Goal: Task Accomplishment & Management: Complete application form

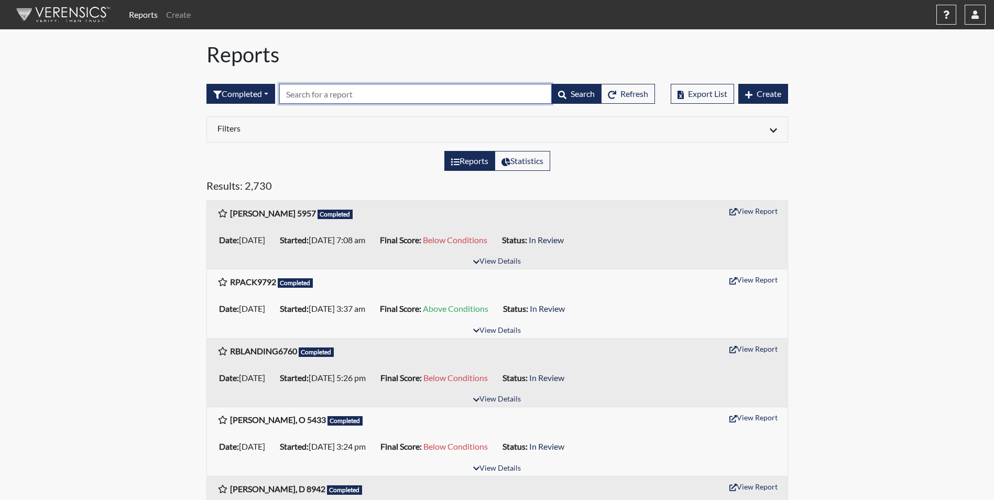
click at [326, 85] on input "text" at bounding box center [415, 94] width 272 height 20
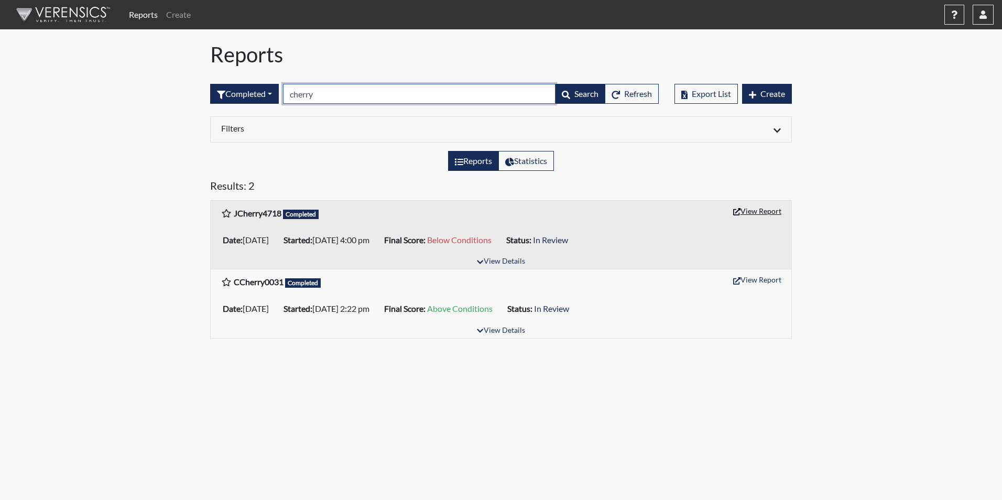
type input "cherry"
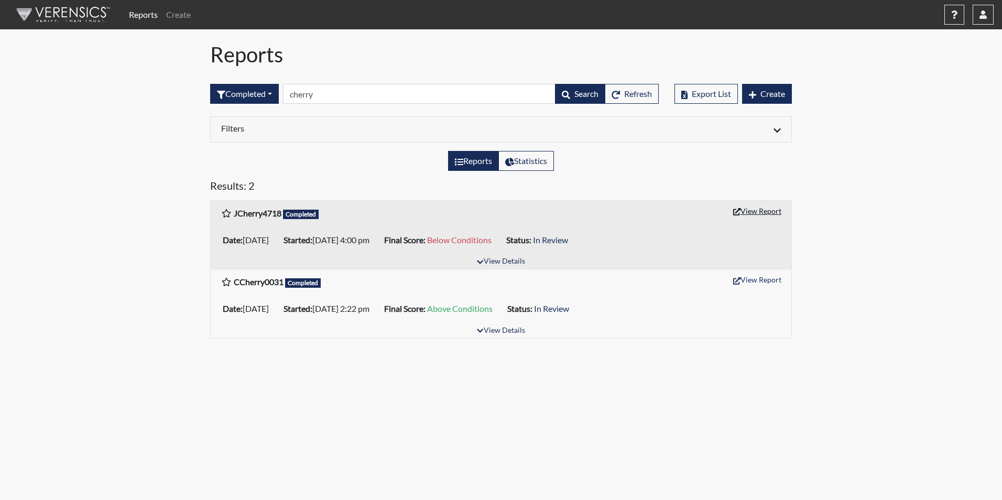
click at [759, 215] on button "View Report" at bounding box center [757, 211] width 58 height 16
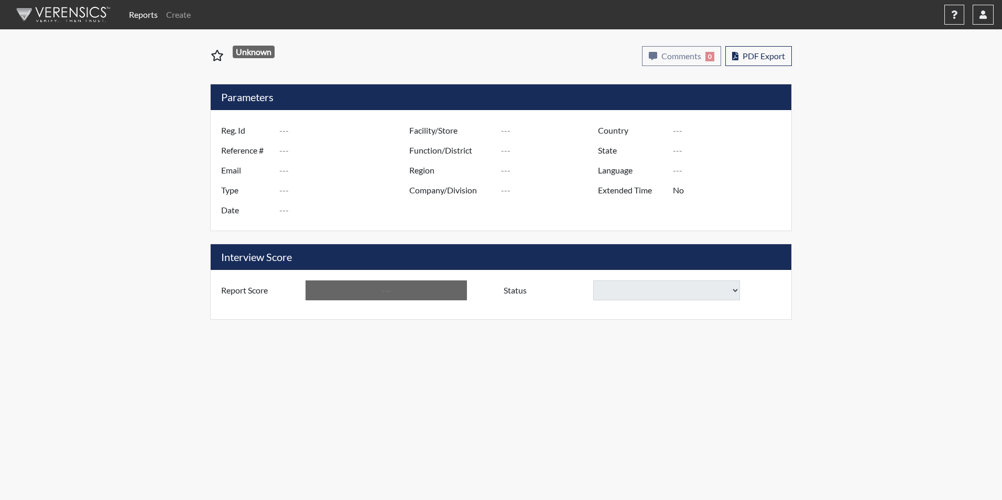
type input "JCherry4718"
type input "48829"
type input "[EMAIL_ADDRESS][DOMAIN_NAME]"
type input "Corrections Pre-Employment"
type input "Aug 4, 2025"
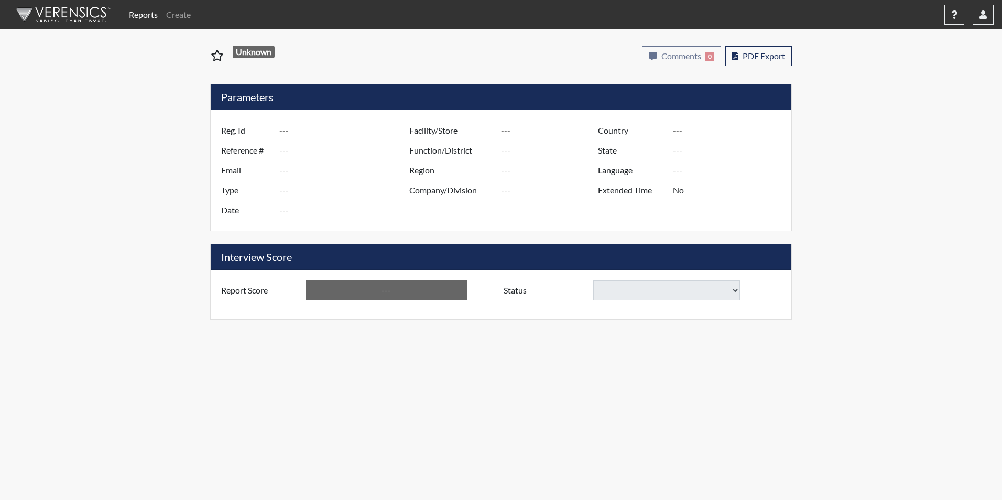
type input "[PERSON_NAME] Pre-Release"
type input "[GEOGRAPHIC_DATA]"
type input "[US_STATE]"
type input "English"
type input "Yes"
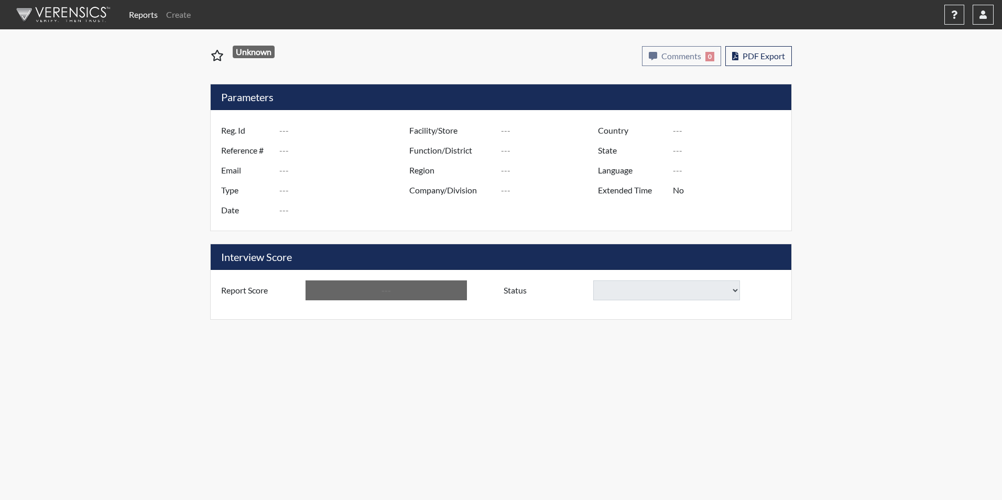
type input "Below Conditions"
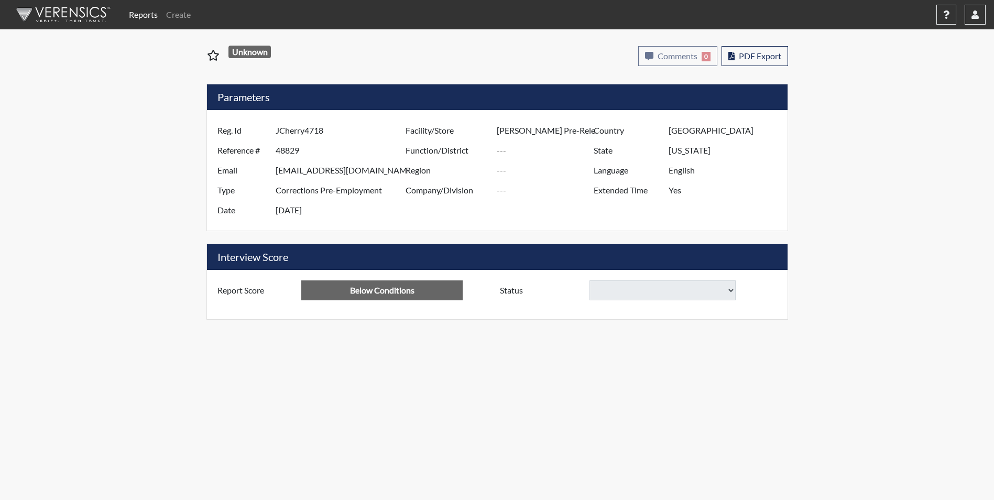
select select
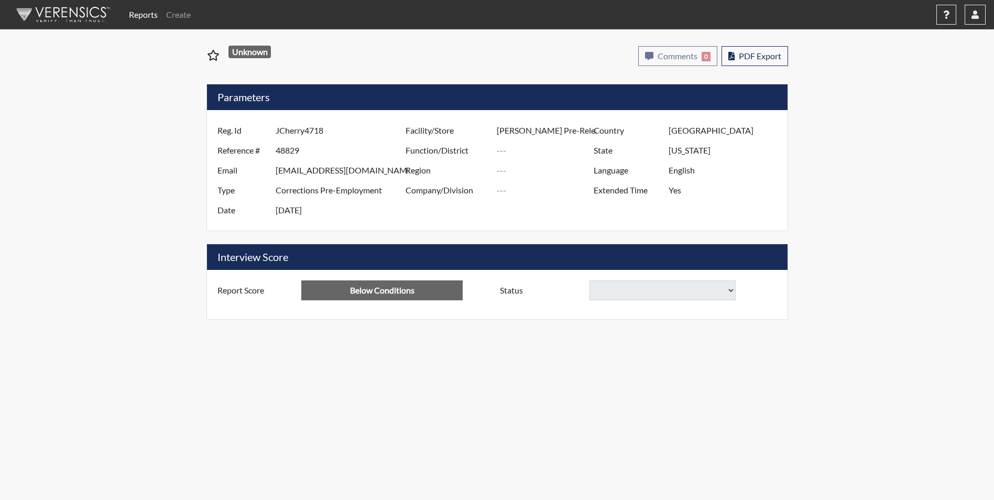
select select
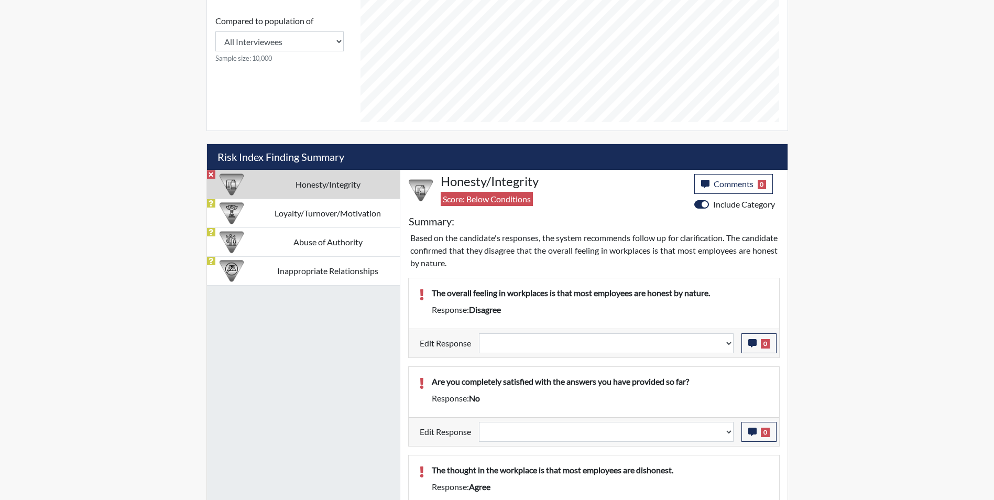
scroll to position [439, 0]
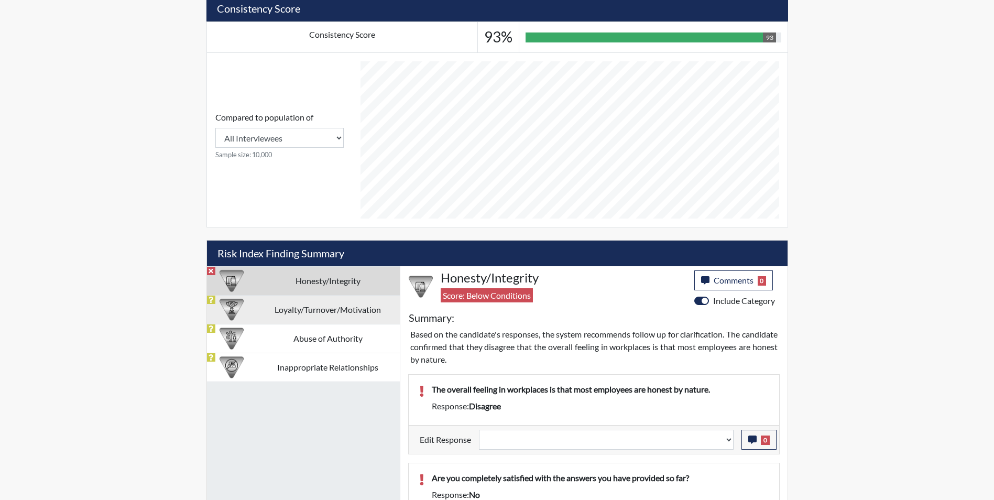
click at [266, 304] on td "Loyalty/Turnover/Motivation" at bounding box center [328, 309] width 144 height 29
select select
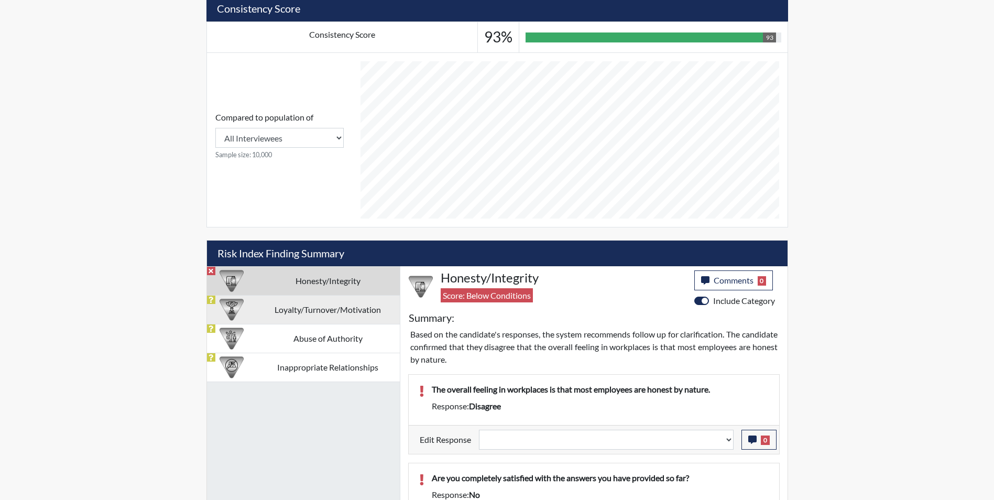
select select
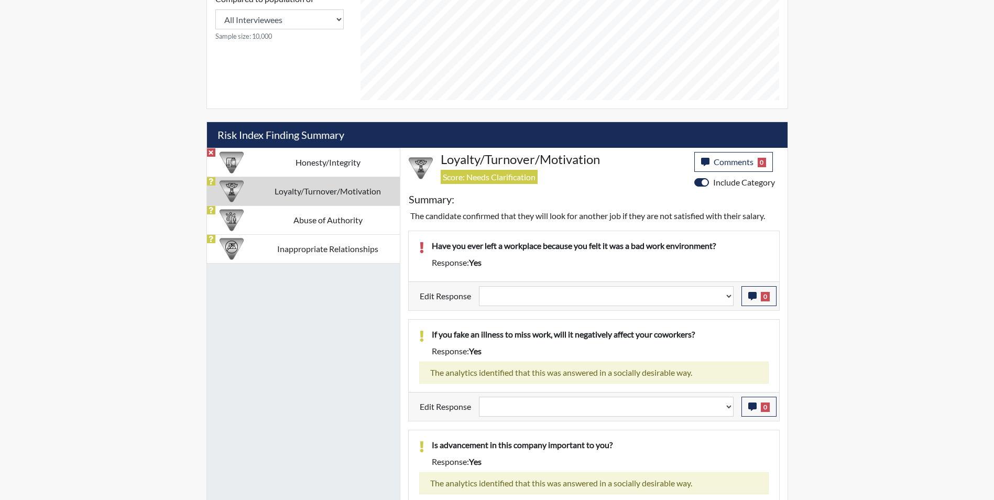
scroll to position [348, 0]
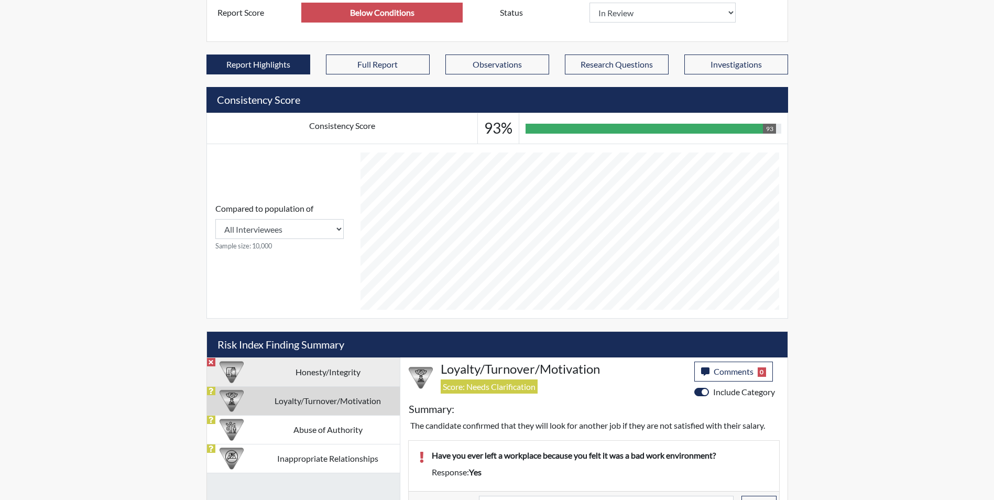
click at [280, 375] on td "Honesty/Integrity" at bounding box center [328, 371] width 144 height 29
select select
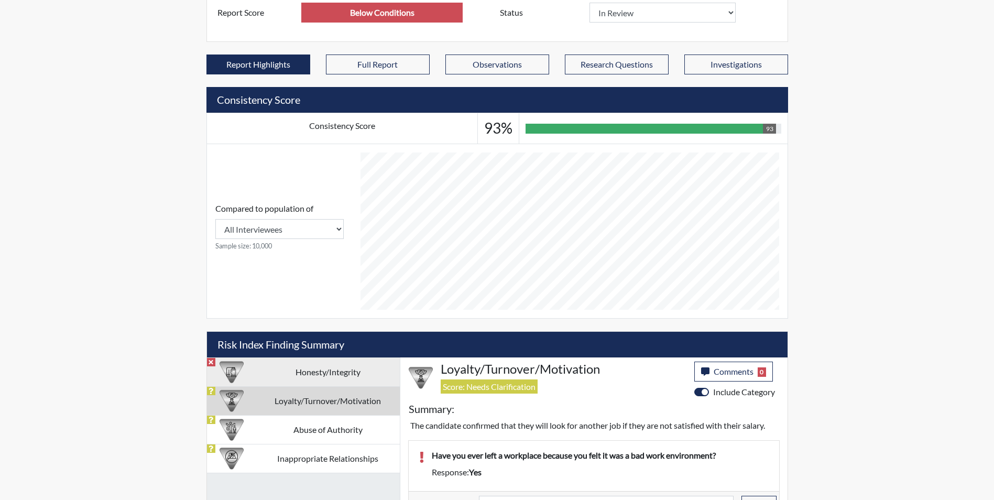
select select
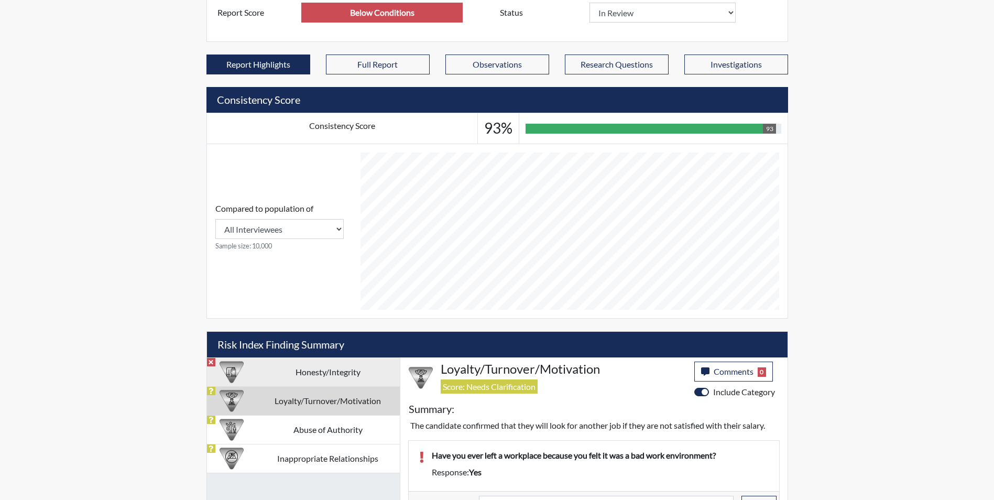
select select
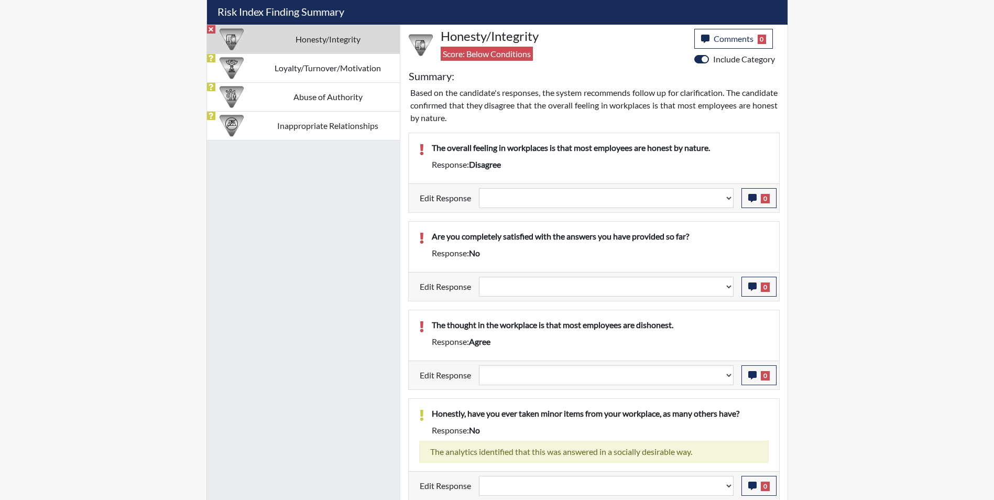
scroll to position [662, 0]
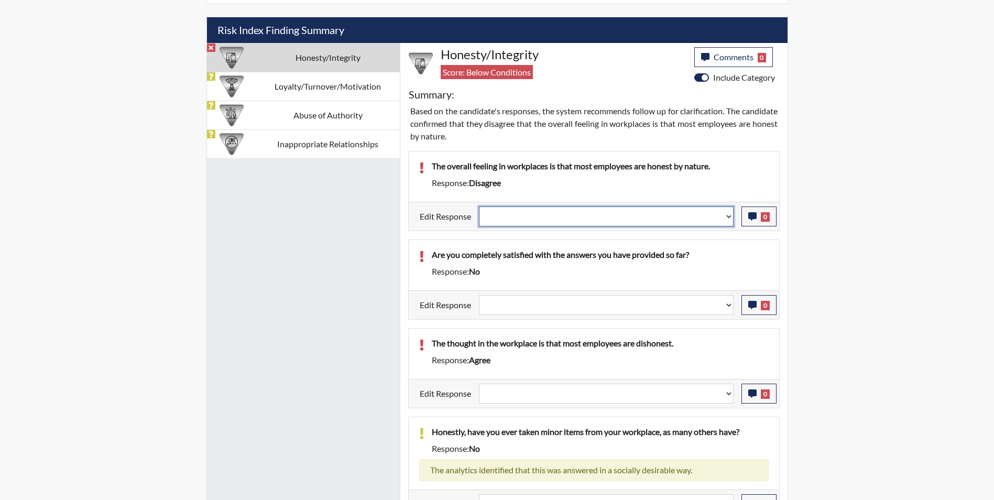
click at [544, 215] on select "Question is not relevant. Results will be updated. Reasonable explanation provi…" at bounding box center [606, 216] width 255 height 20
select select "reasonable-explanation-provided"
click at [479, 206] on select "Question is not relevant. Results will be updated. Reasonable explanation provi…" at bounding box center [606, 216] width 255 height 20
select select
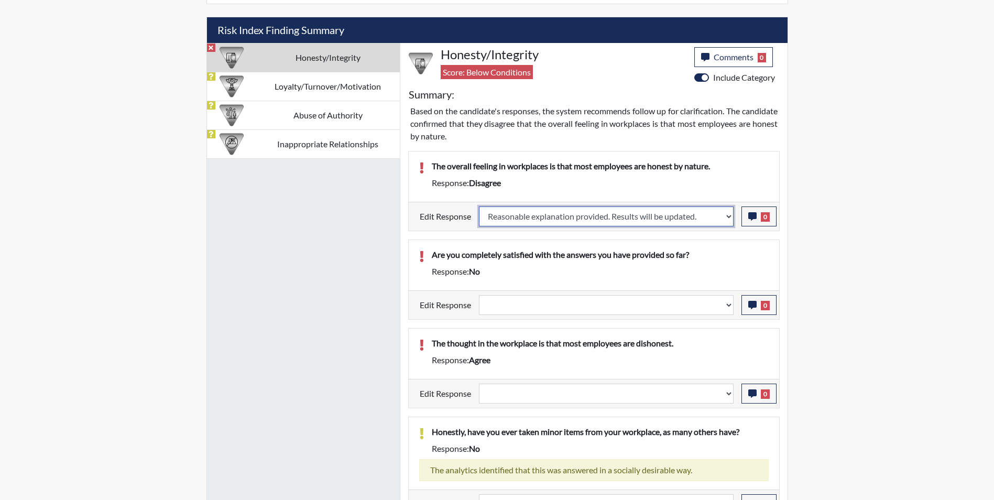
select select
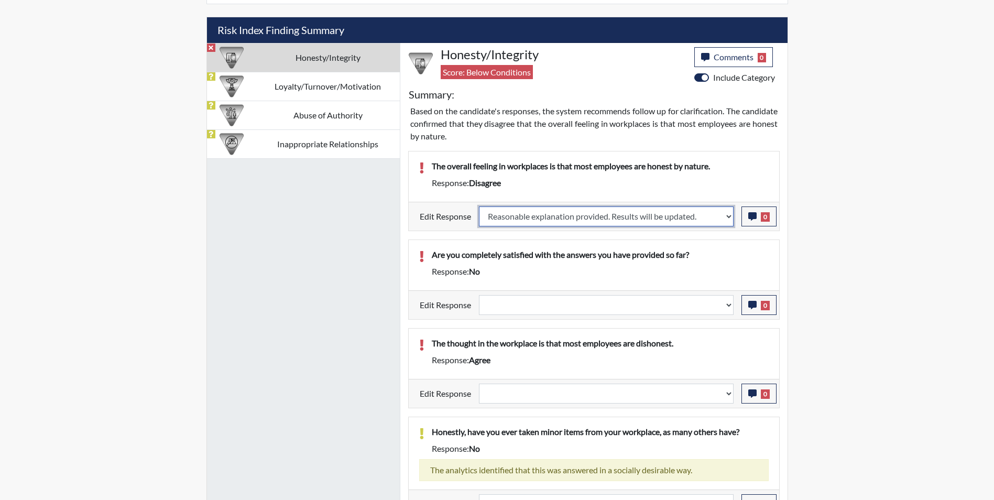
select select
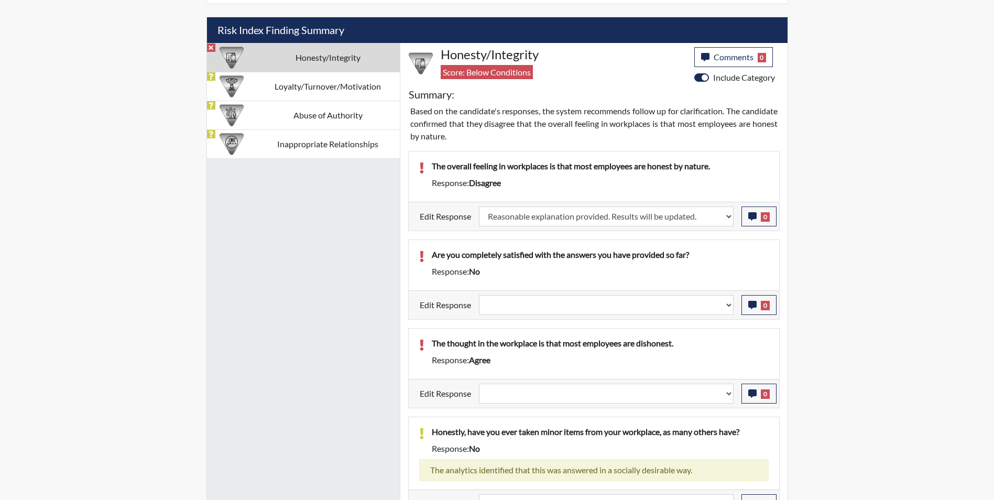
select select
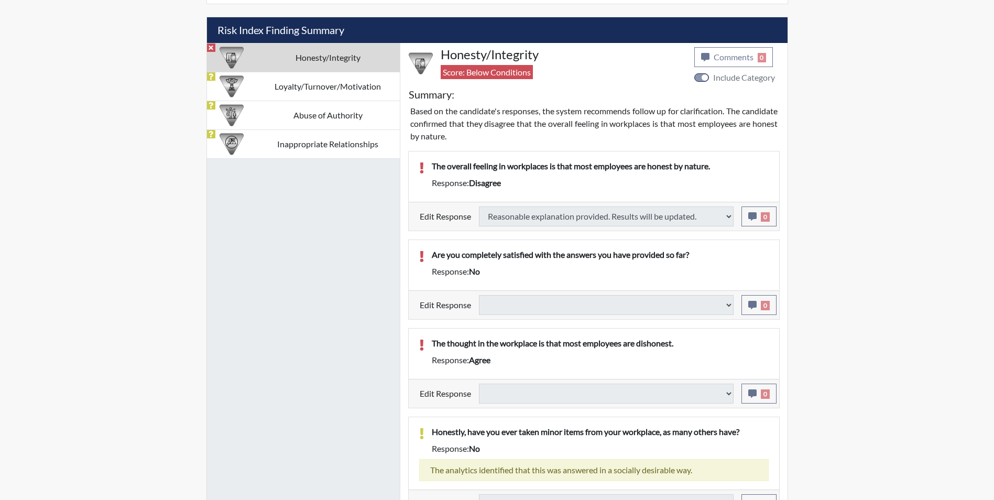
select select
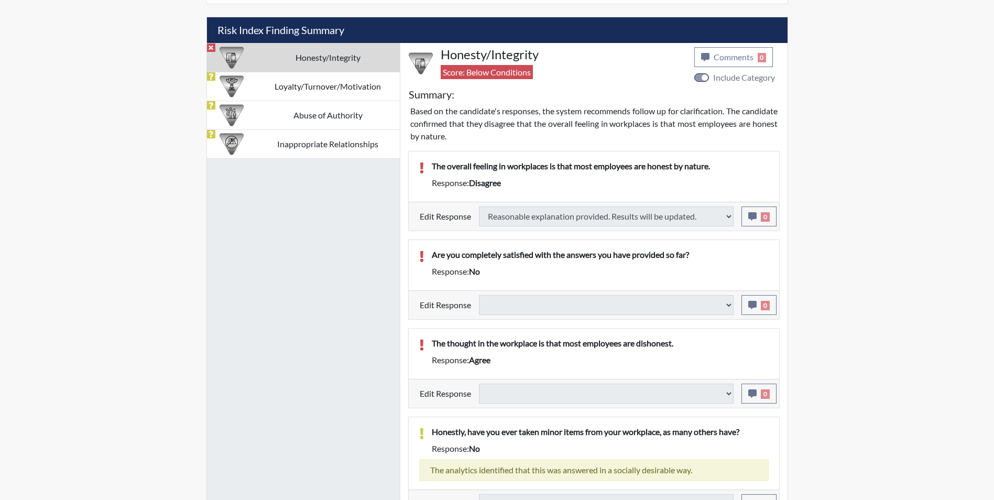
select select
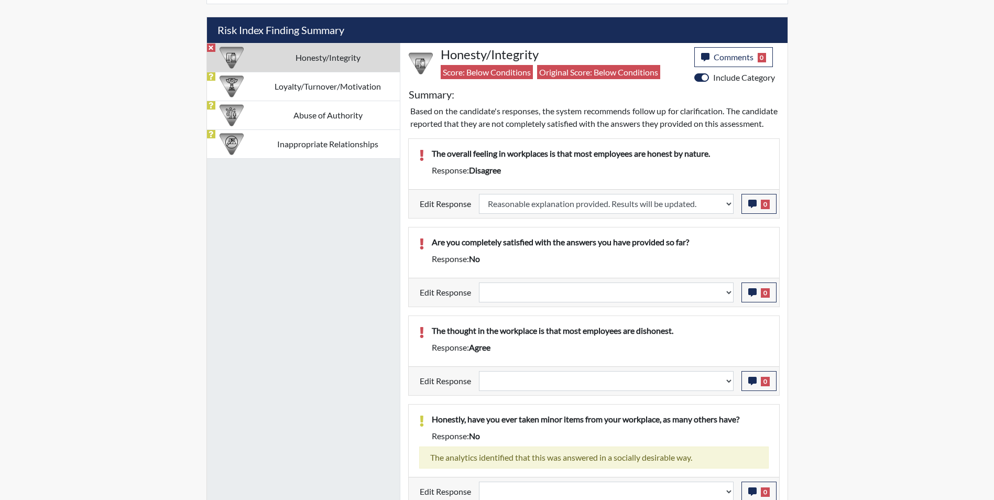
scroll to position [174, 435]
click at [569, 302] on select "Question is not relevant. Results will be updated. Reasonable explanation provi…" at bounding box center [606, 292] width 255 height 20
select select "reasonable-explanation-provided"
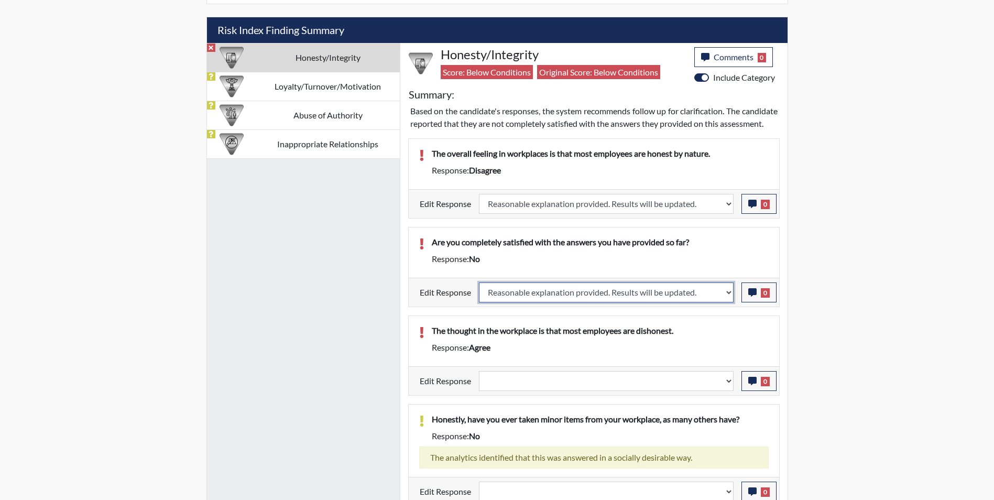
click at [479, 294] on select "Question is not relevant. Results will be updated. Reasonable explanation provi…" at bounding box center [606, 292] width 255 height 20
select select
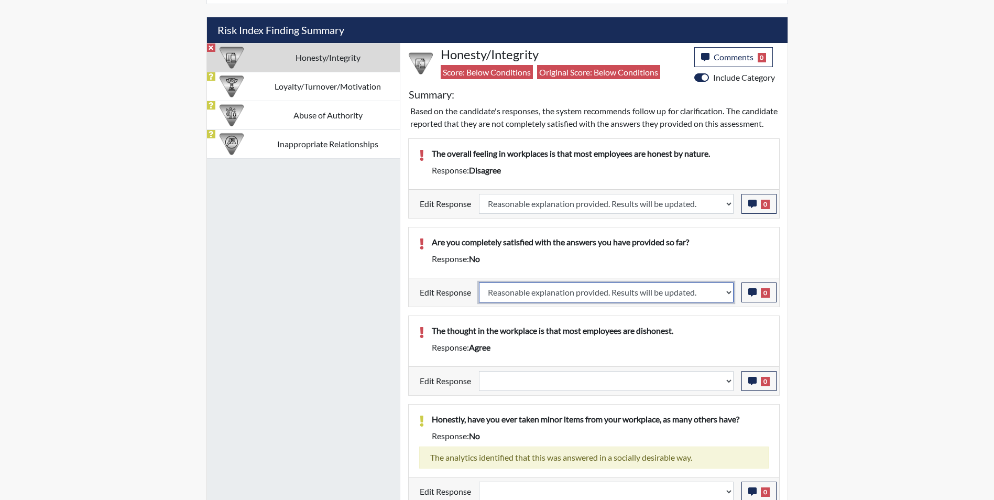
select select
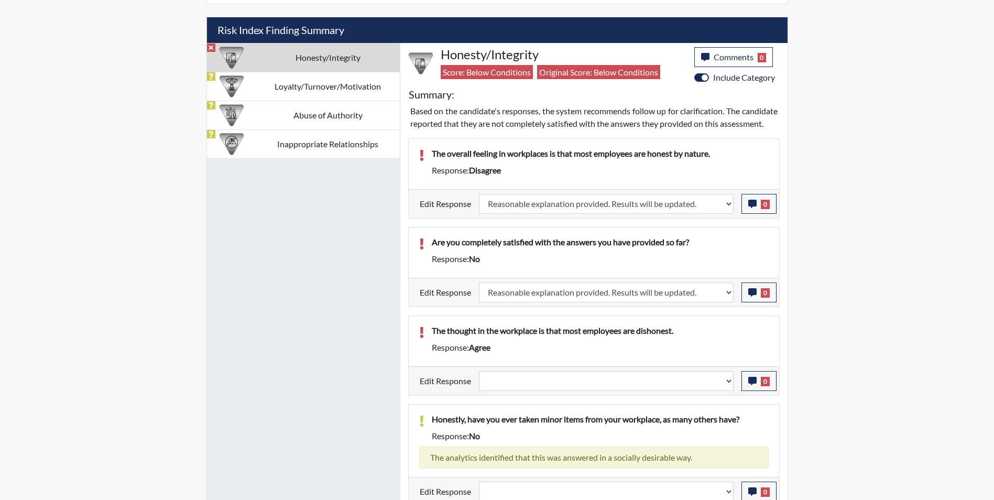
select select
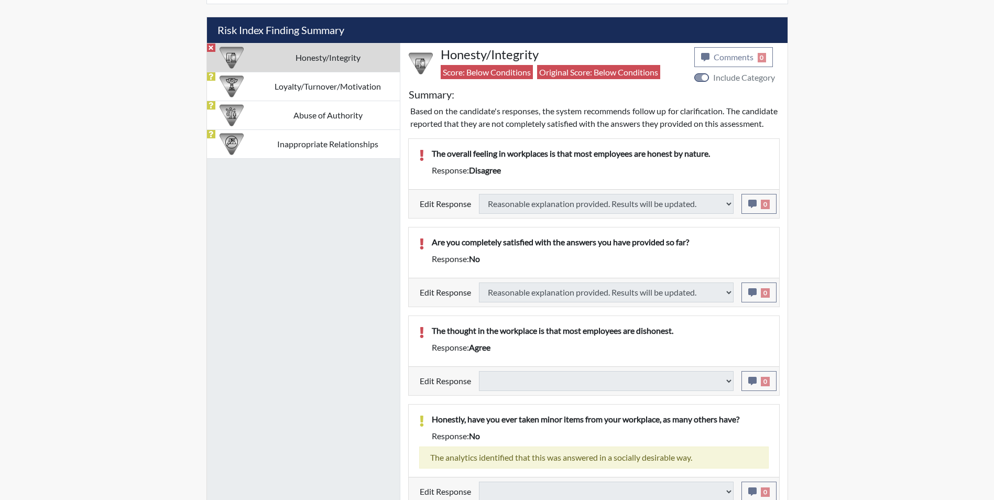
select select
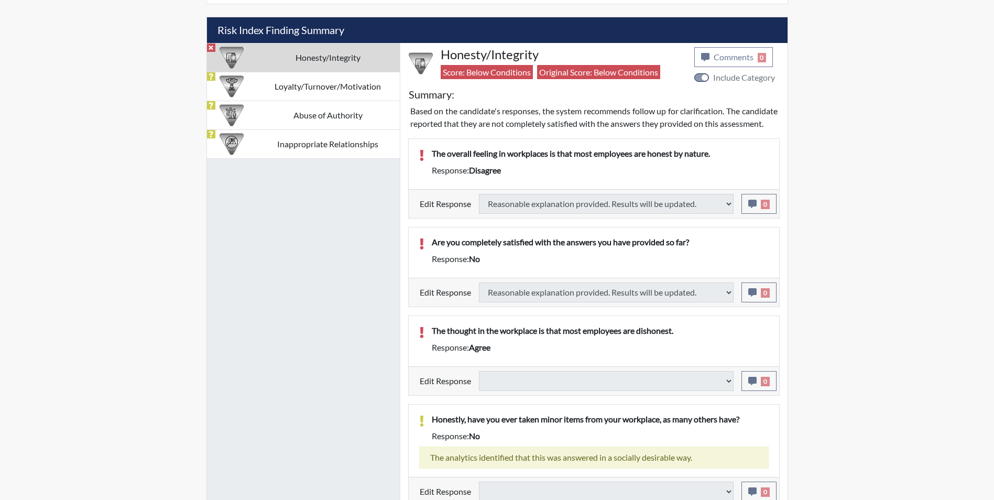
select select
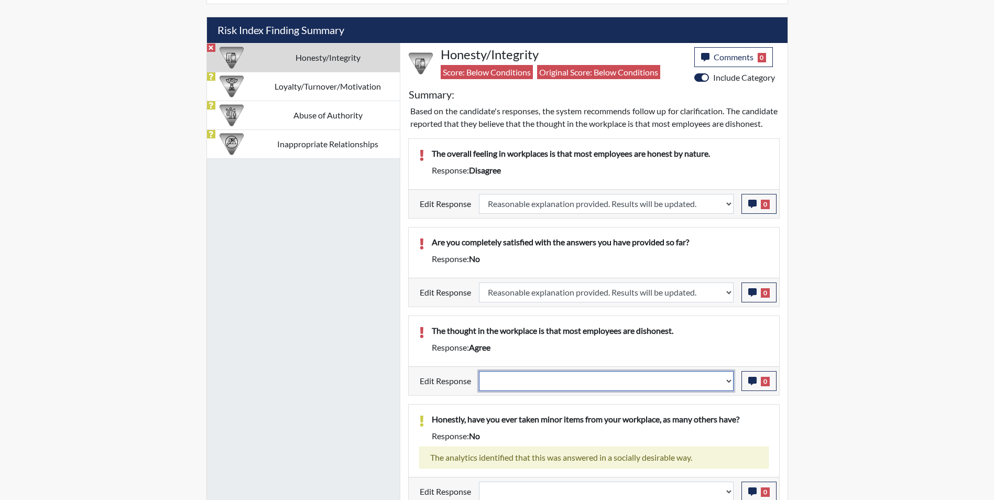
click at [553, 391] on select "Question is not relevant. Results will be updated. Reasonable explanation provi…" at bounding box center [606, 381] width 255 height 20
select select "reasonable-explanation-provided"
click at [479, 383] on select "Question is not relevant. Results will be updated. Reasonable explanation provi…" at bounding box center [606, 381] width 255 height 20
select select
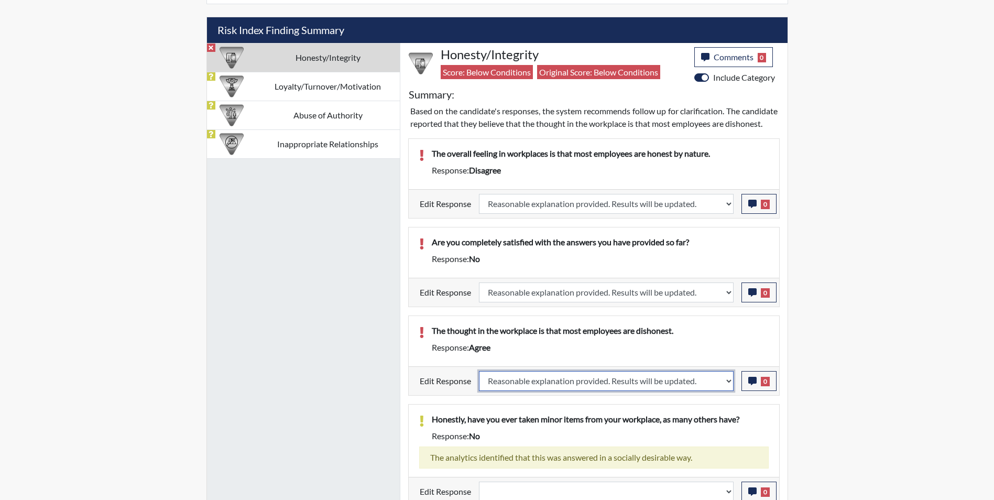
select select
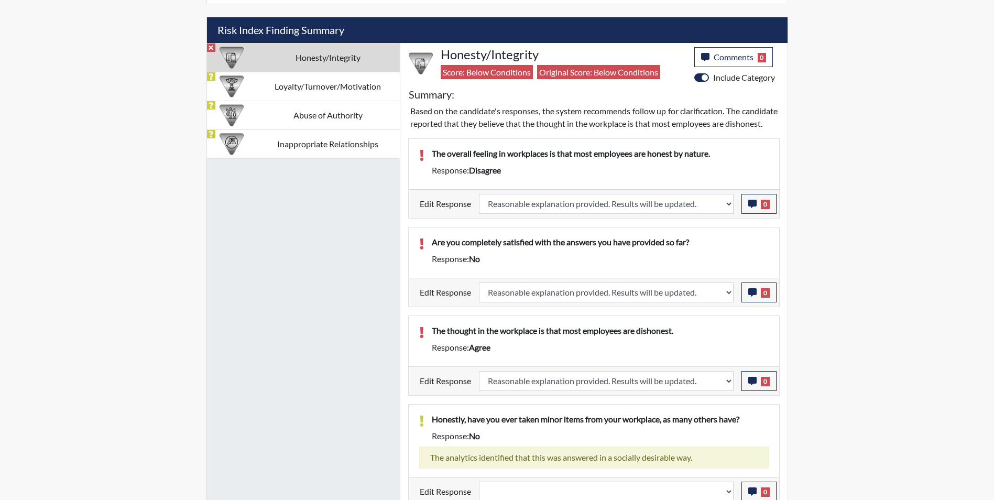
select select
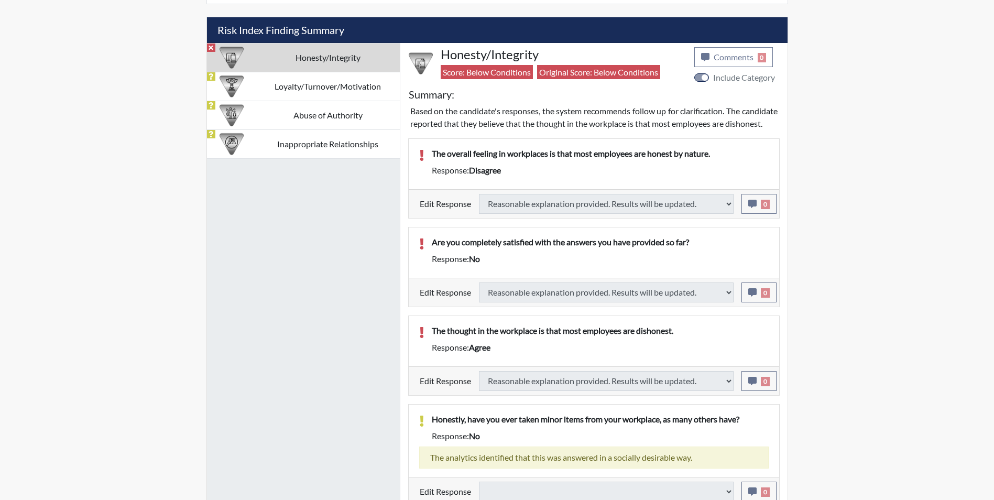
type input "Above Conditions"
select select
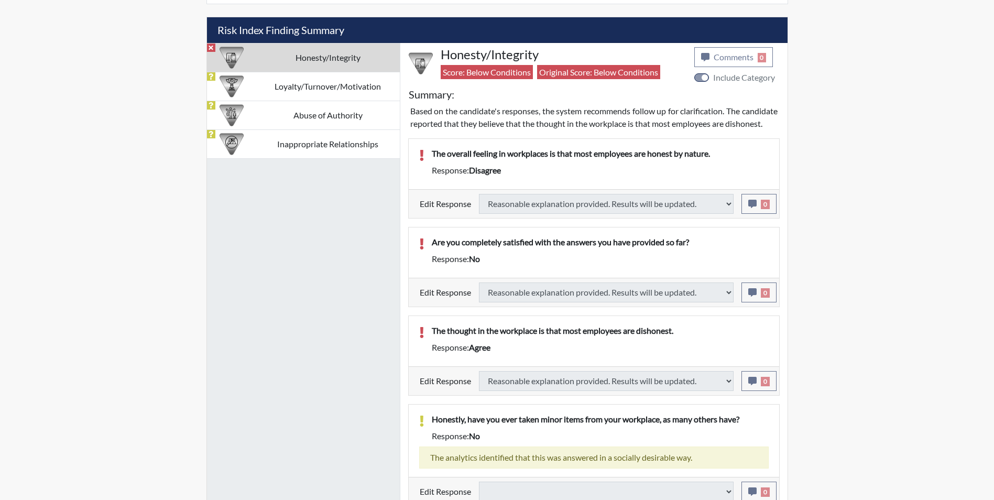
select select
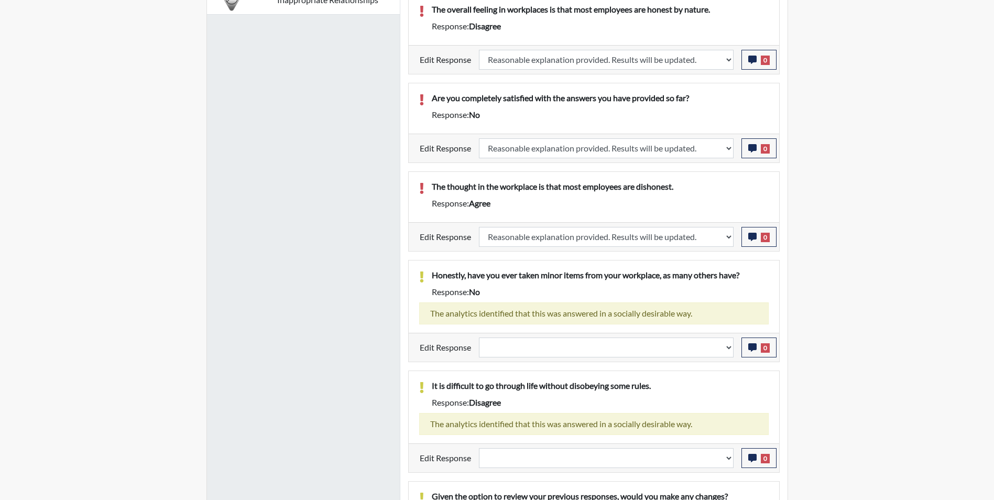
scroll to position [820, 0]
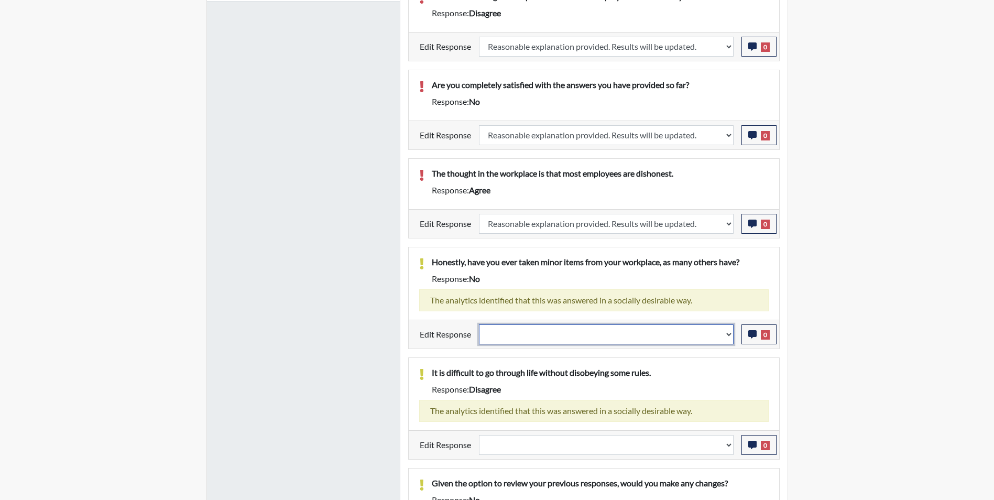
click at [522, 344] on select "Question is not relevant. Results will be updated. Reasonable explanation provi…" at bounding box center [606, 334] width 255 height 20
select select "reasonable-explanation-provided"
click at [479, 336] on select "Question is not relevant. Results will be updated. Reasonable explanation provi…" at bounding box center [606, 334] width 255 height 20
select select
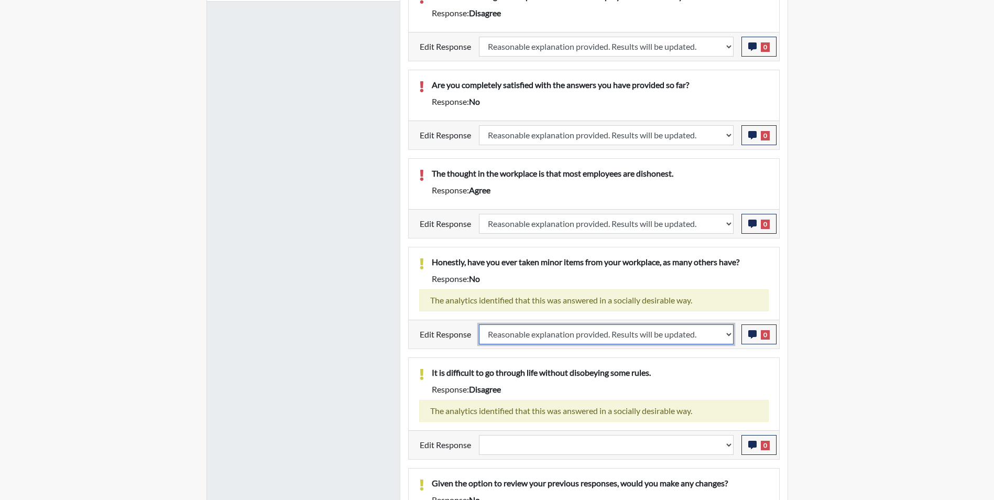
select select
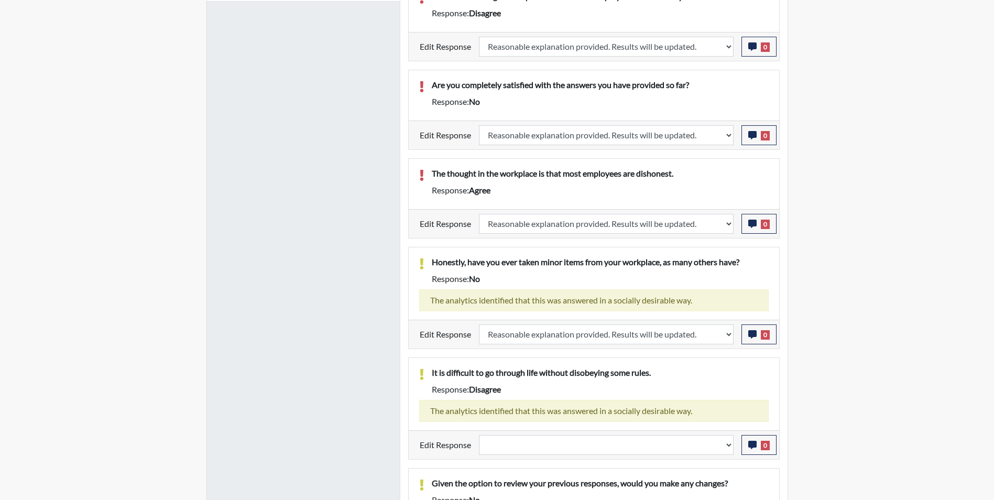
select select
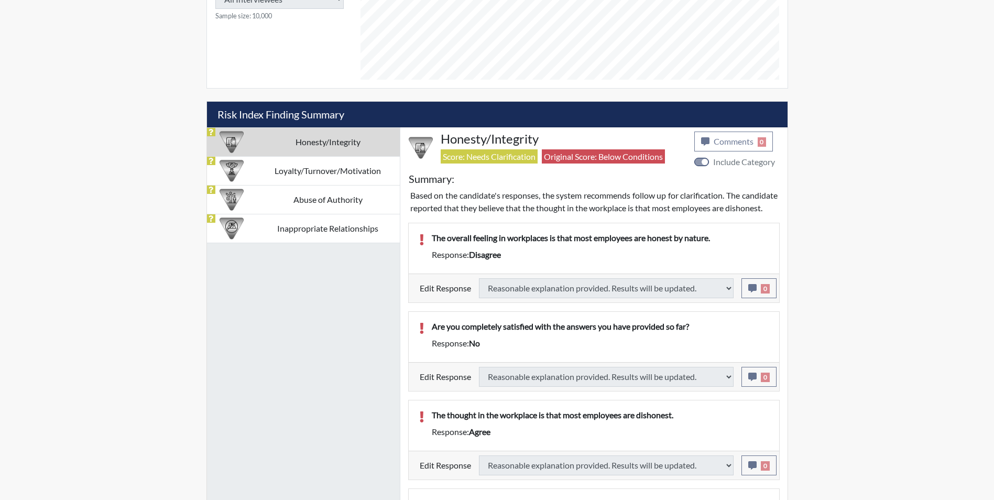
select select
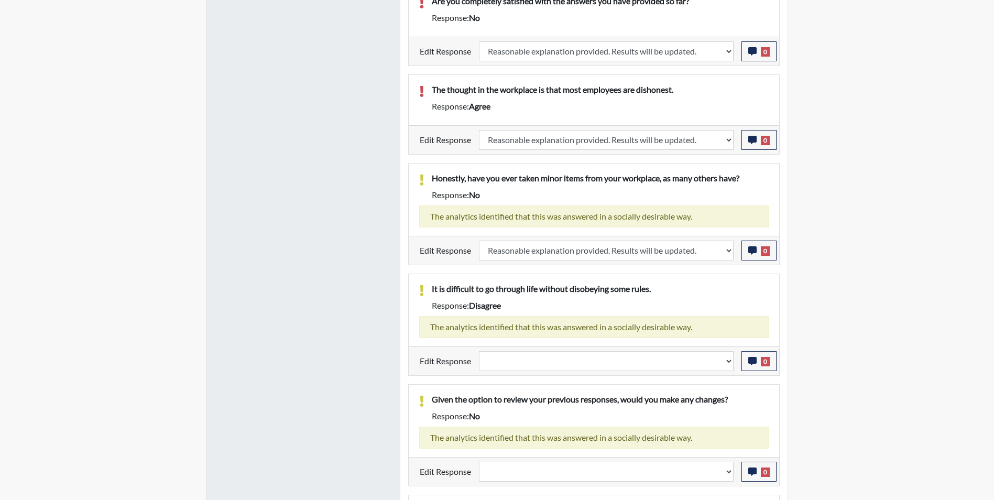
scroll to position [924, 0]
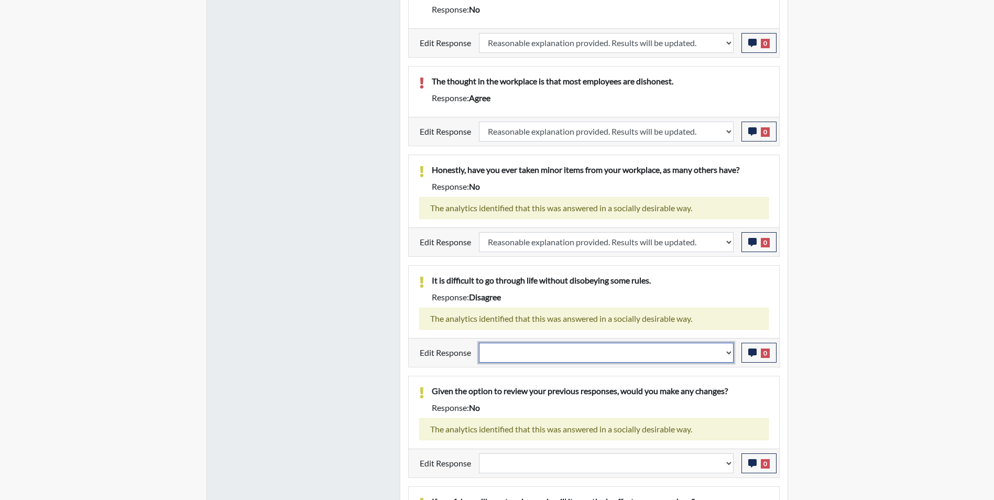
click at [512, 358] on select "Question is not relevant. Results will be updated. Reasonable explanation provi…" at bounding box center [606, 353] width 255 height 20
select select "reasonable-explanation-provided"
click at [479, 343] on select "Question is not relevant. Results will be updated. Reasonable explanation provi…" at bounding box center [606, 353] width 255 height 20
select select
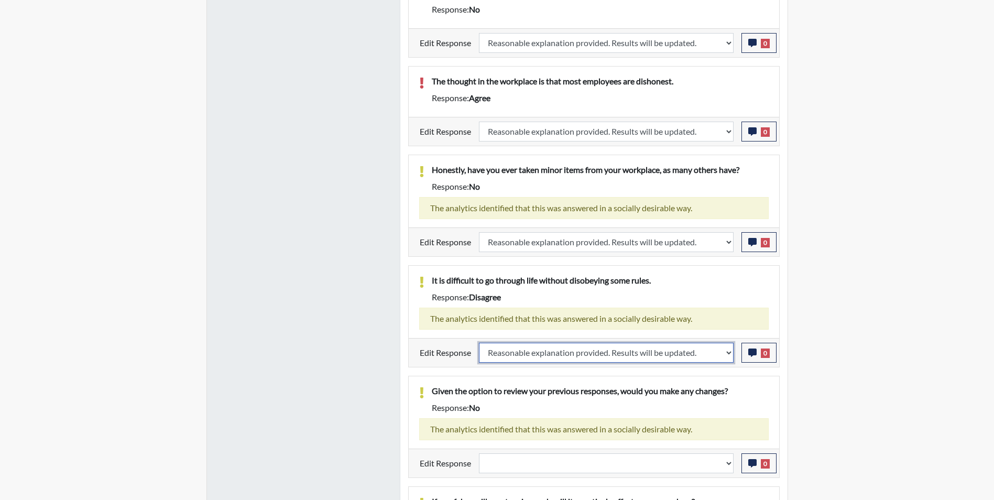
select select
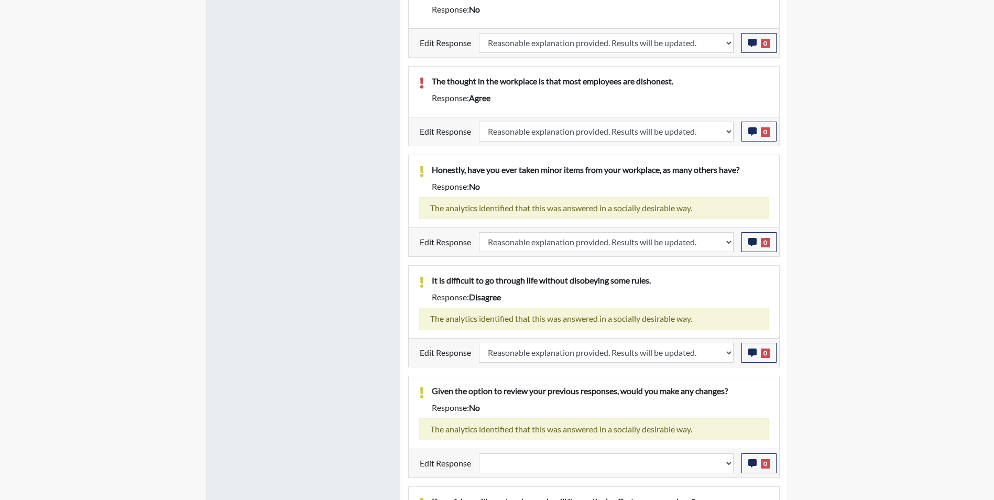
select select
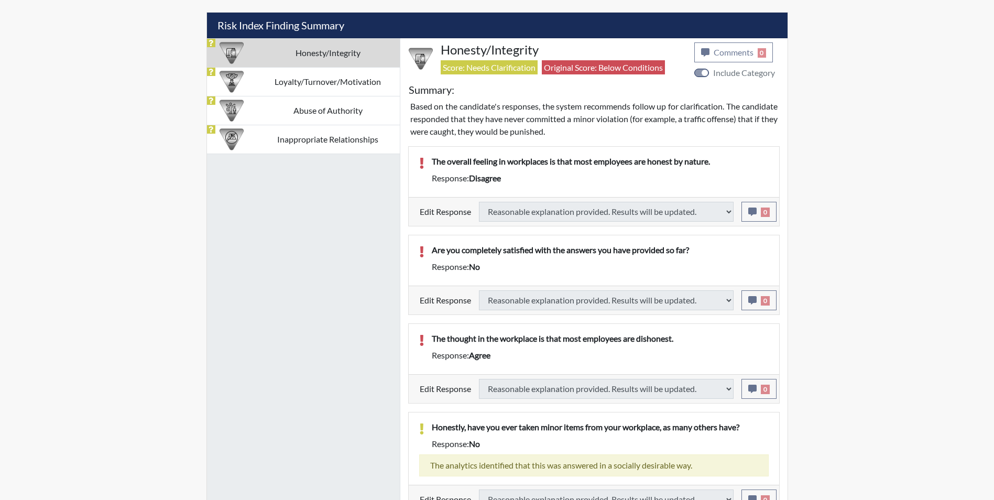
scroll to position [610, 0]
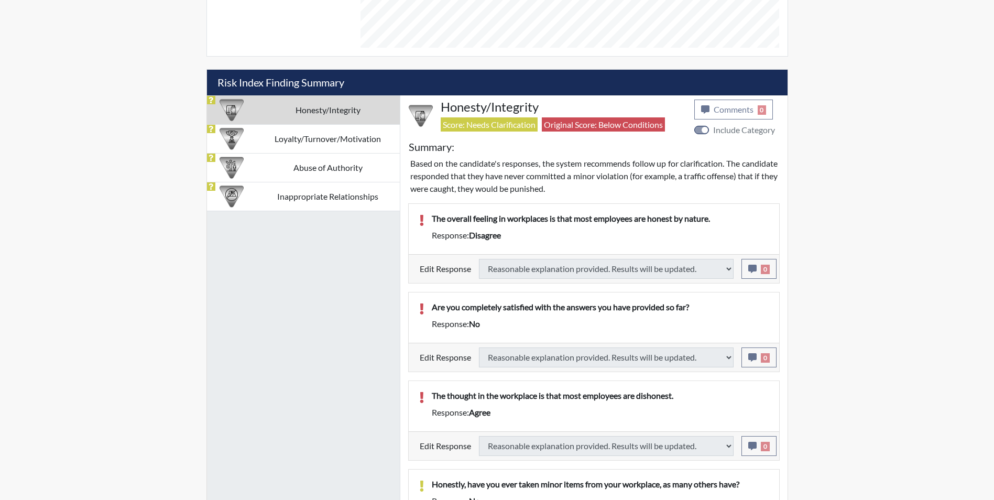
select select
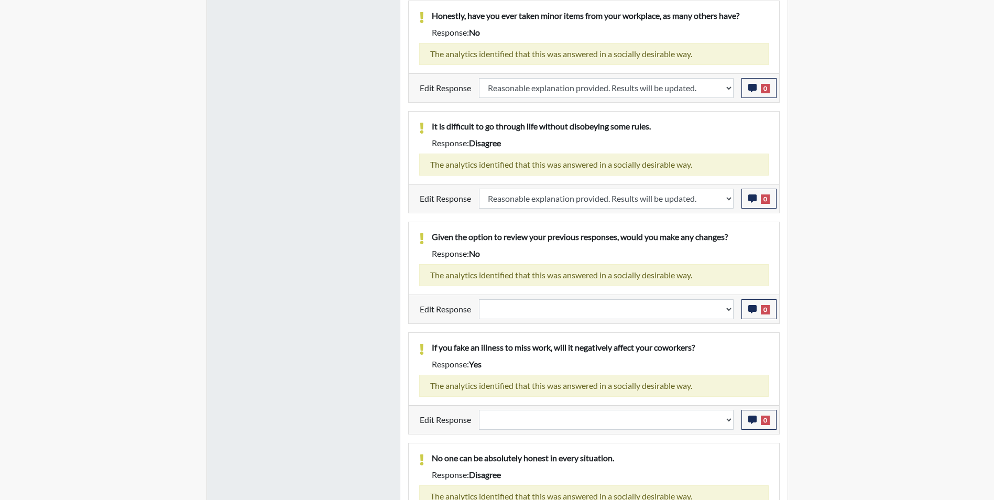
scroll to position [1082, 0]
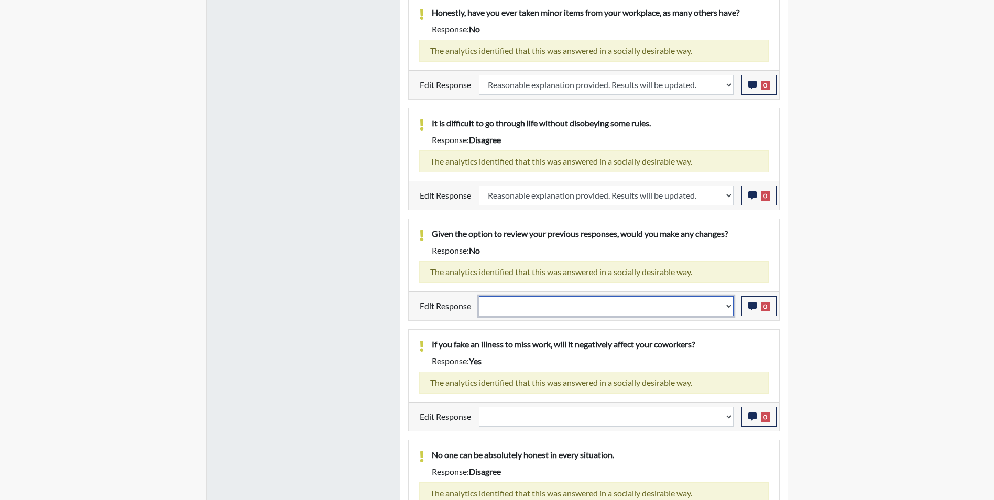
click at [564, 308] on select "Question is not relevant. Results will be updated. Reasonable explanation provi…" at bounding box center [606, 306] width 255 height 20
select select "reasonable-explanation-provided"
click at [479, 296] on select "Question is not relevant. Results will be updated. Reasonable explanation provi…" at bounding box center [606, 306] width 255 height 20
select select
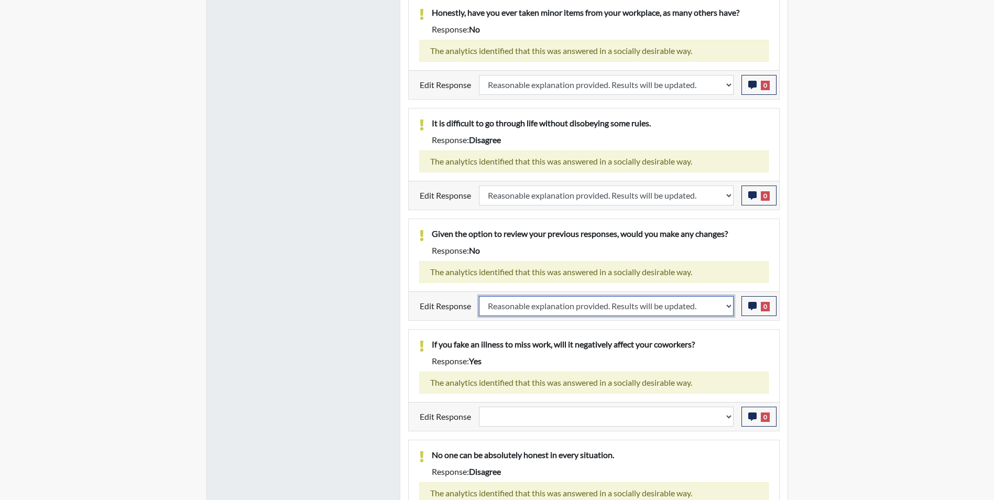
select select
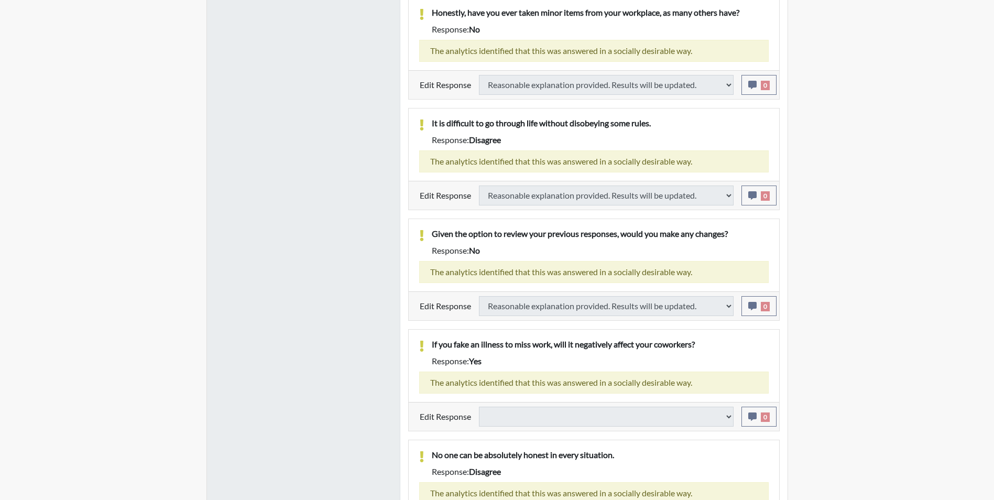
select select
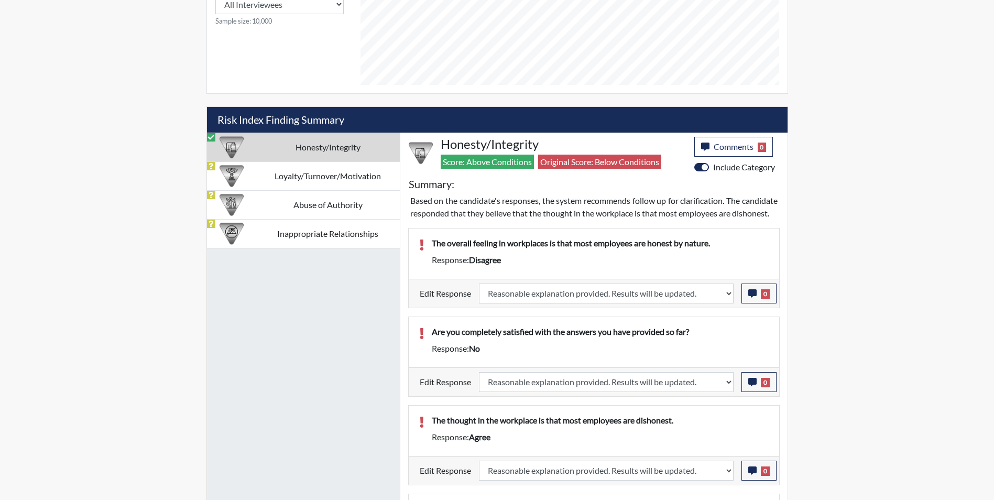
scroll to position [558, 0]
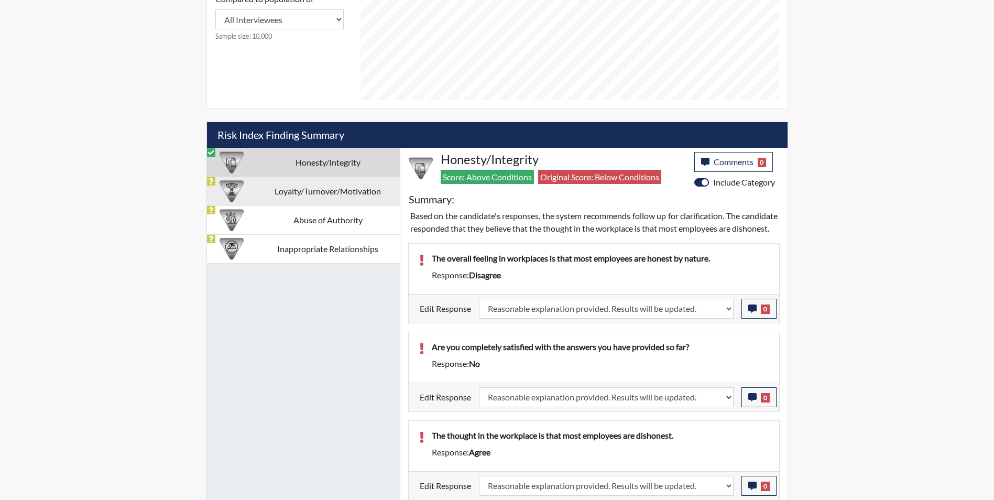
click at [287, 195] on td "Loyalty/Turnover/Motivation" at bounding box center [328, 191] width 144 height 29
select select
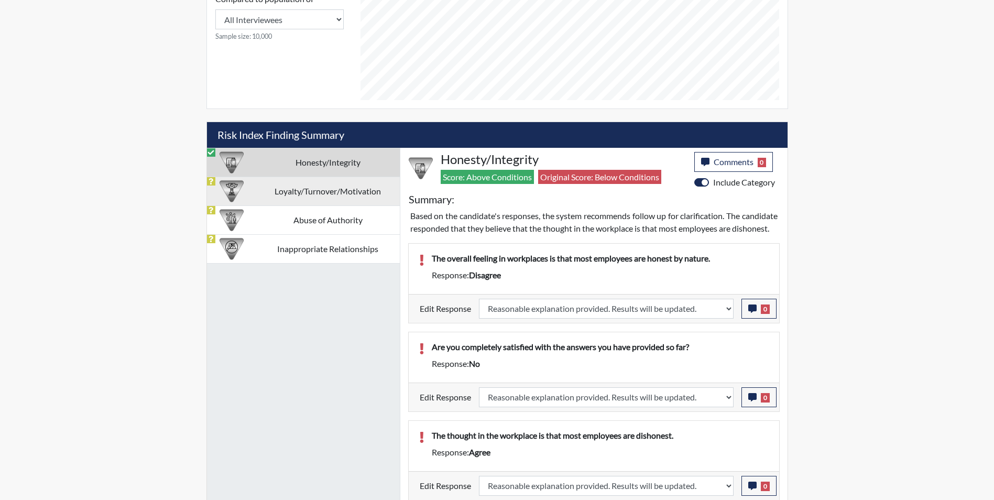
select select
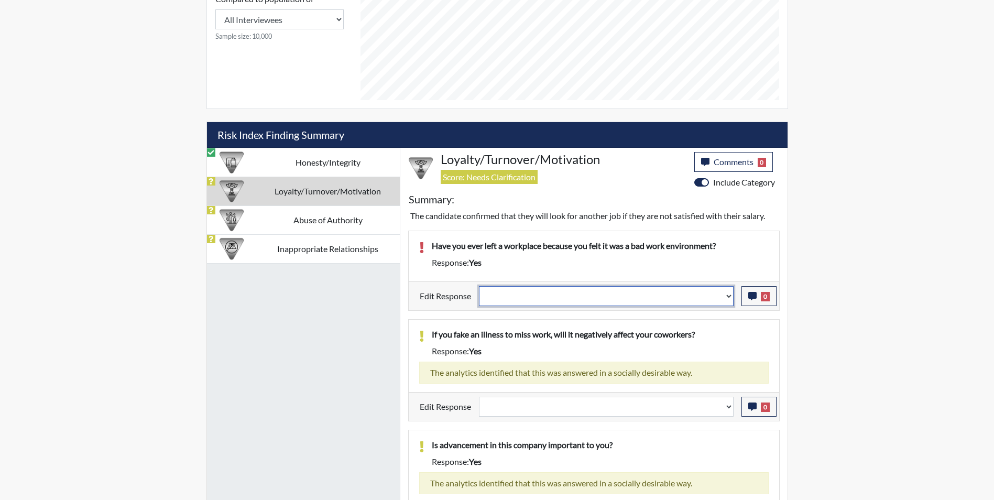
click at [609, 298] on select "Question is not relevant. Results will be updated. Reasonable explanation provi…" at bounding box center [606, 296] width 255 height 20
select select "reasonable-explanation-provided"
click at [479, 286] on select "Question is not relevant. Results will be updated. Reasonable explanation provi…" at bounding box center [606, 296] width 255 height 20
select select
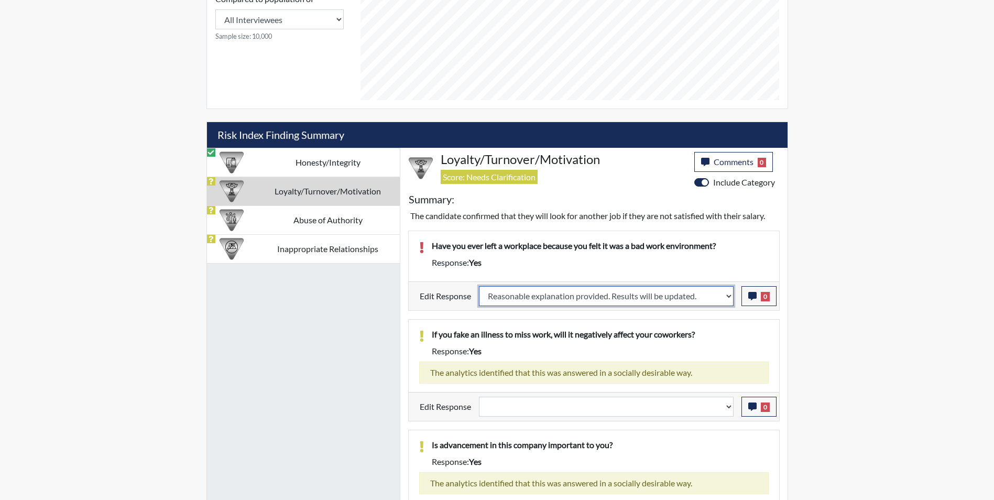
select select
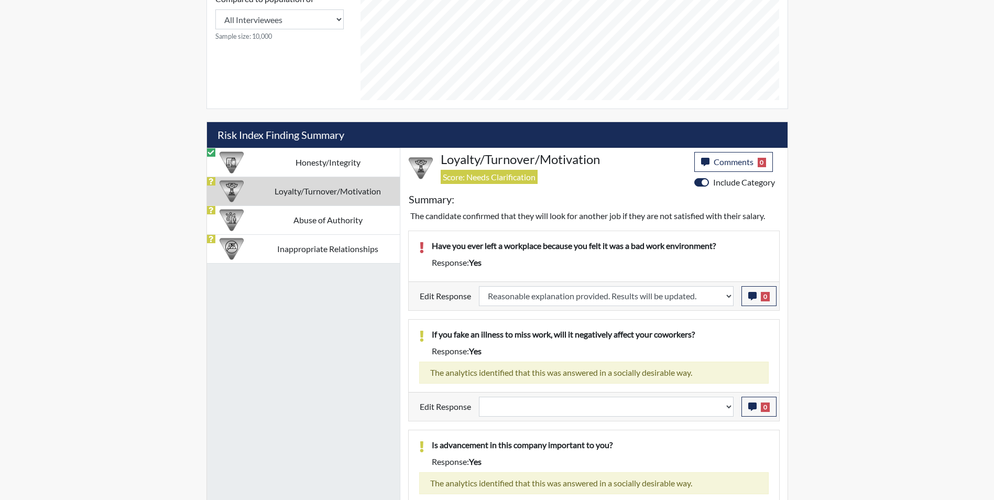
select select
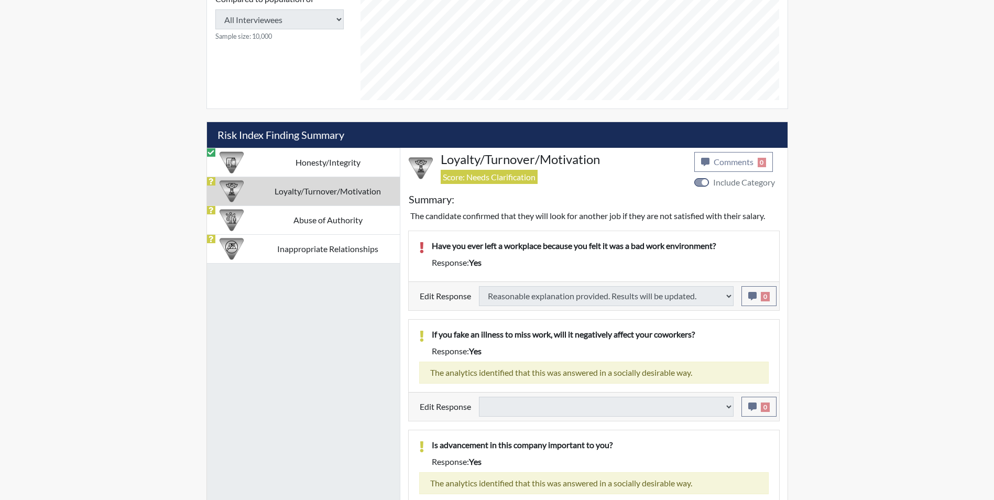
select select
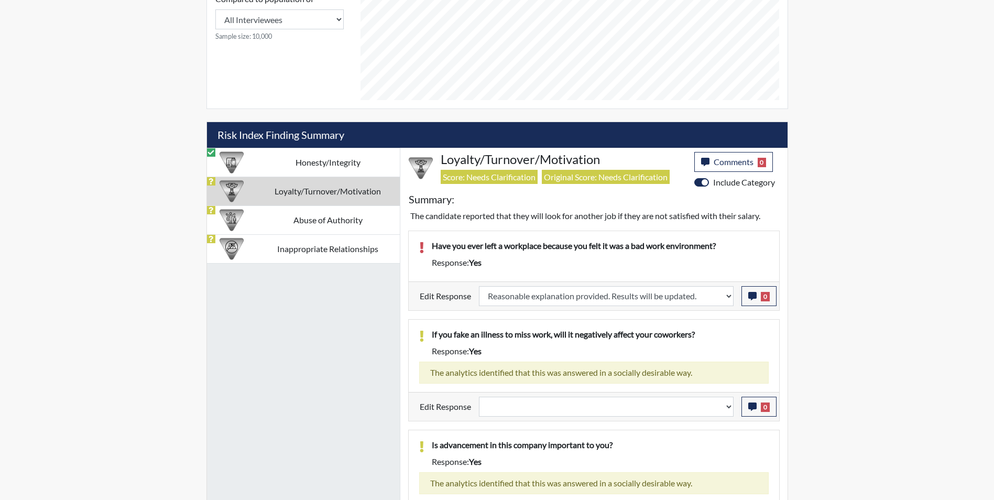
scroll to position [174, 435]
click at [748, 295] on icon "button" at bounding box center [752, 296] width 8 height 8
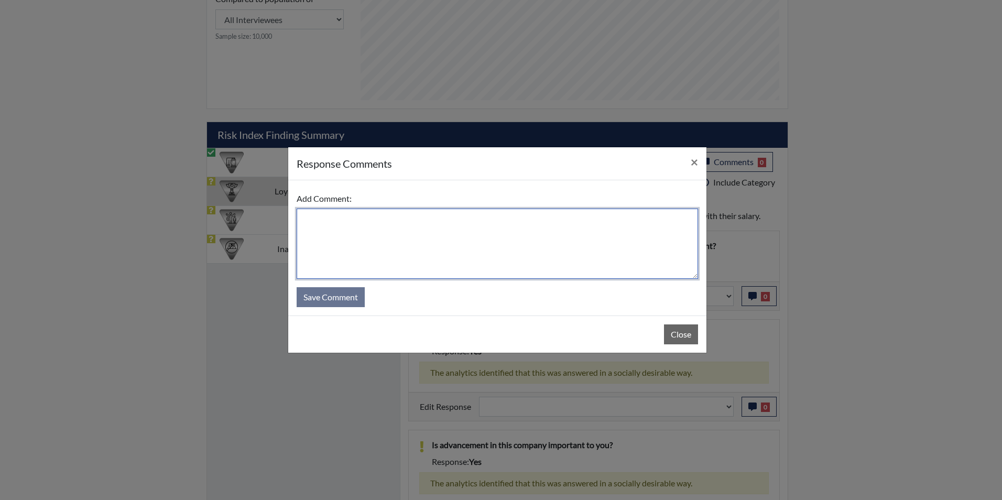
click at [426, 227] on textarea at bounding box center [497, 244] width 401 height 70
type textarea "Applicant answered no"
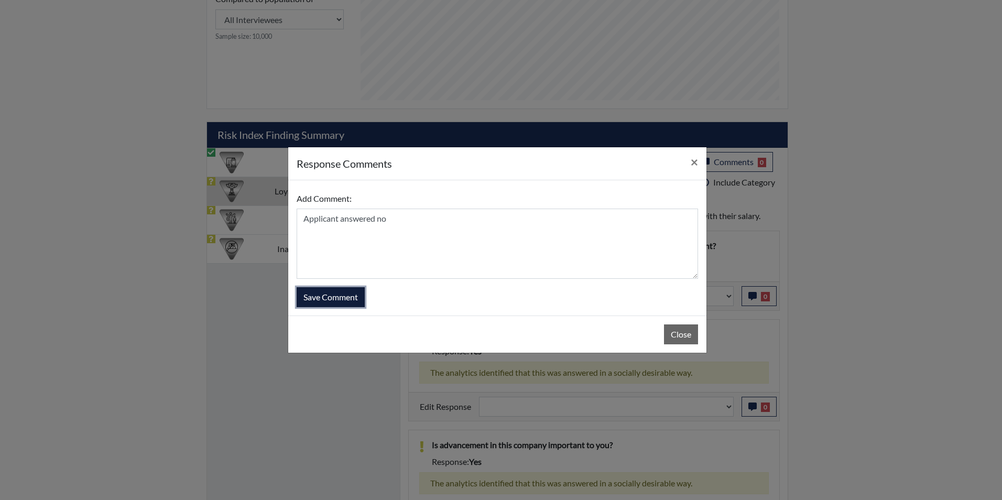
click at [315, 294] on button "Save Comment" at bounding box center [331, 297] width 68 height 20
select select
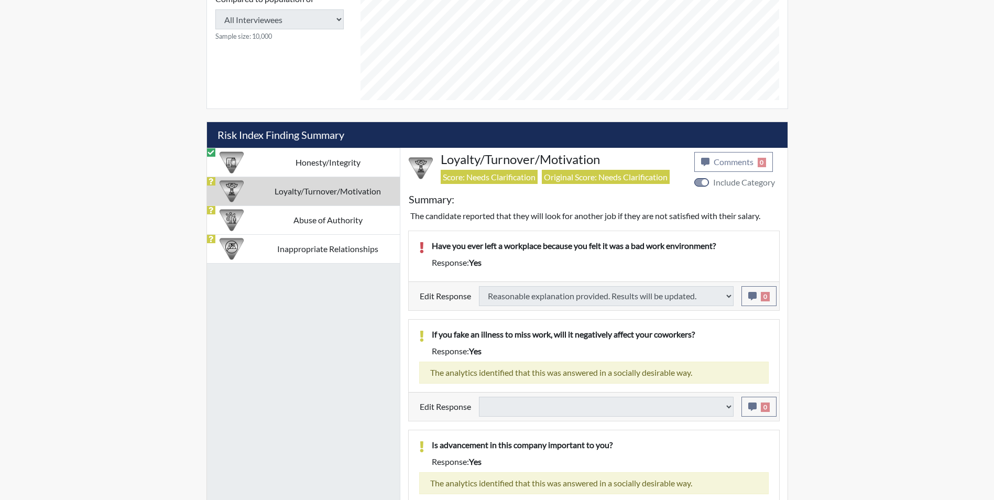
select select
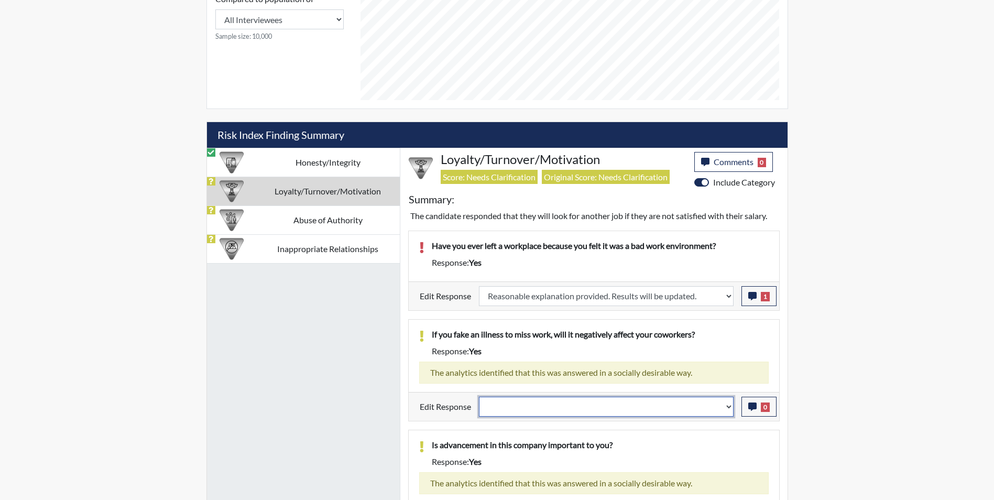
click at [556, 403] on select "Question is not relevant. Results will be updated. Reasonable explanation provi…" at bounding box center [606, 407] width 255 height 20
select select "reasonable-explanation-provided"
click at [479, 397] on select "Question is not relevant. Results will be updated. Reasonable explanation provi…" at bounding box center [606, 407] width 255 height 20
select select
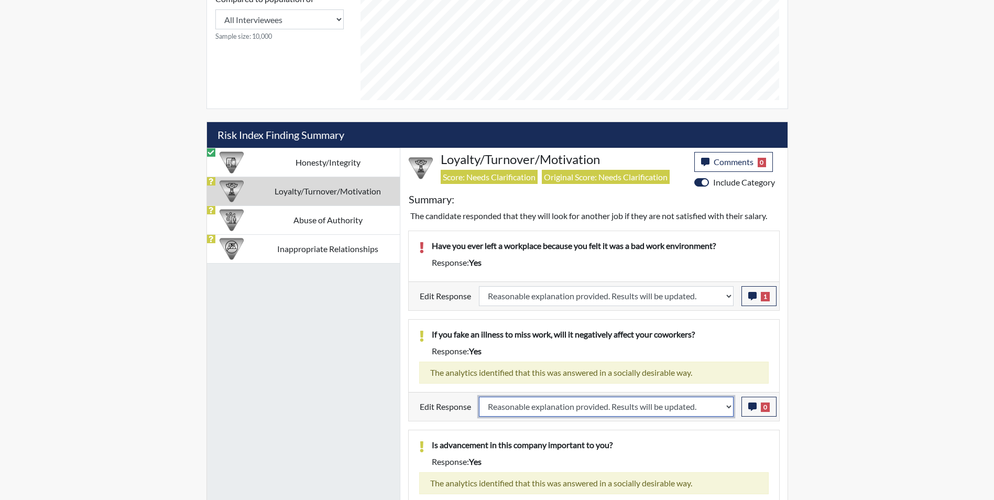
select select
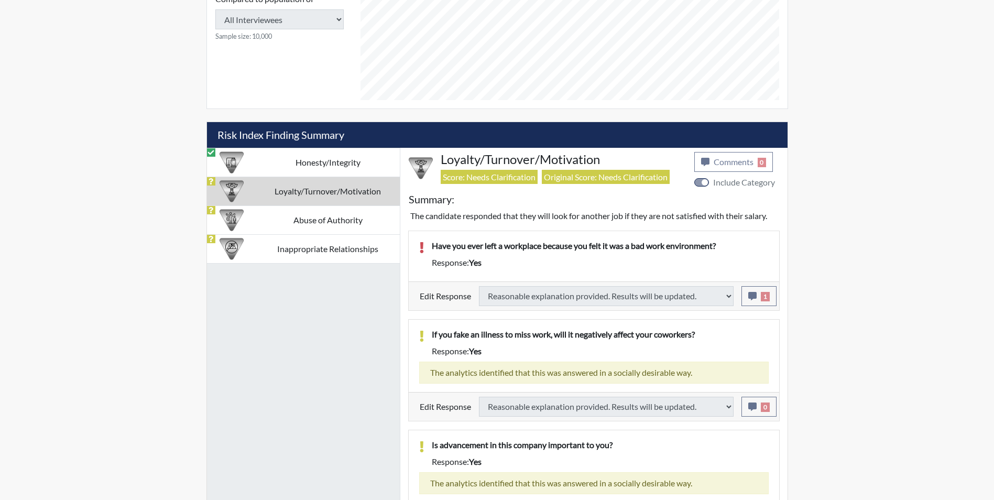
select select
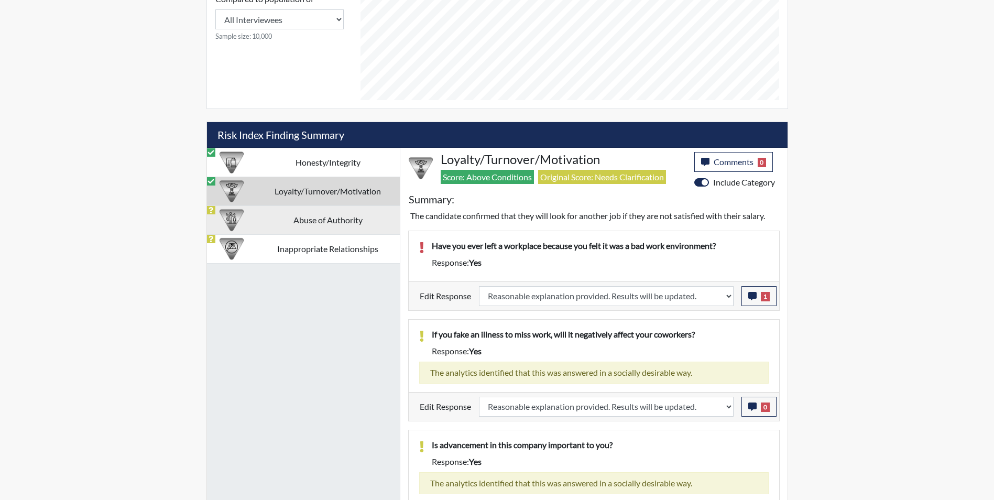
click at [299, 225] on td "Abuse of Authority" at bounding box center [328, 219] width 144 height 29
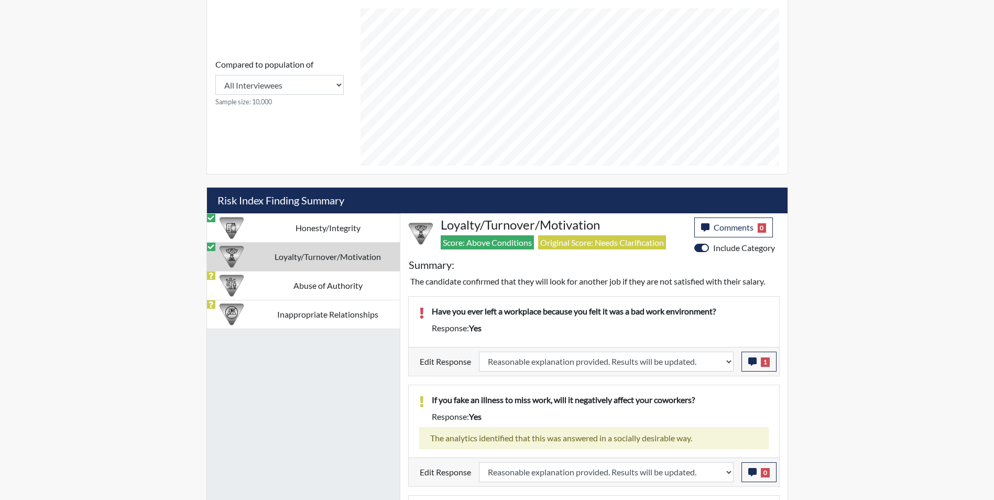
select select
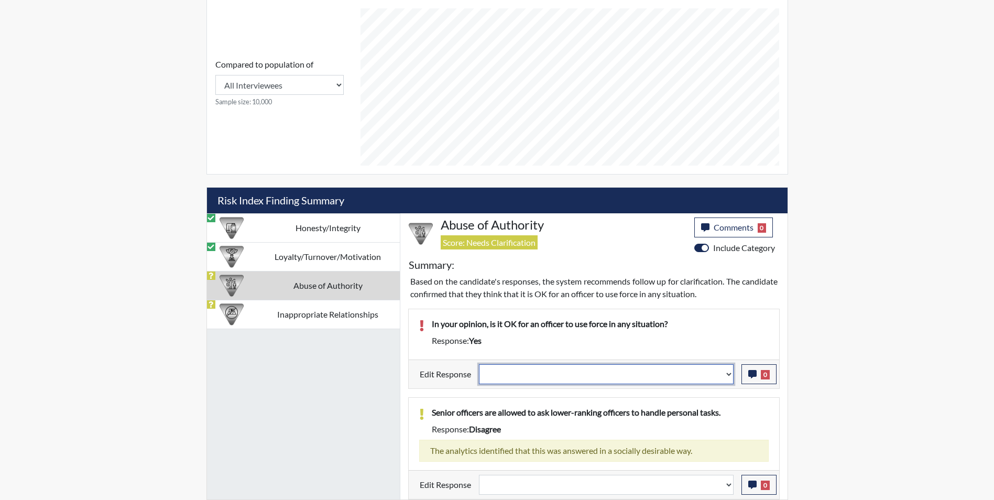
click at [561, 374] on select "Question is not relevant. Results will be updated. Reasonable explanation provi…" at bounding box center [606, 374] width 255 height 20
select select "reasonable-explanation-provided"
click at [479, 364] on select "Question is not relevant. Results will be updated. Reasonable explanation provi…" at bounding box center [606, 374] width 255 height 20
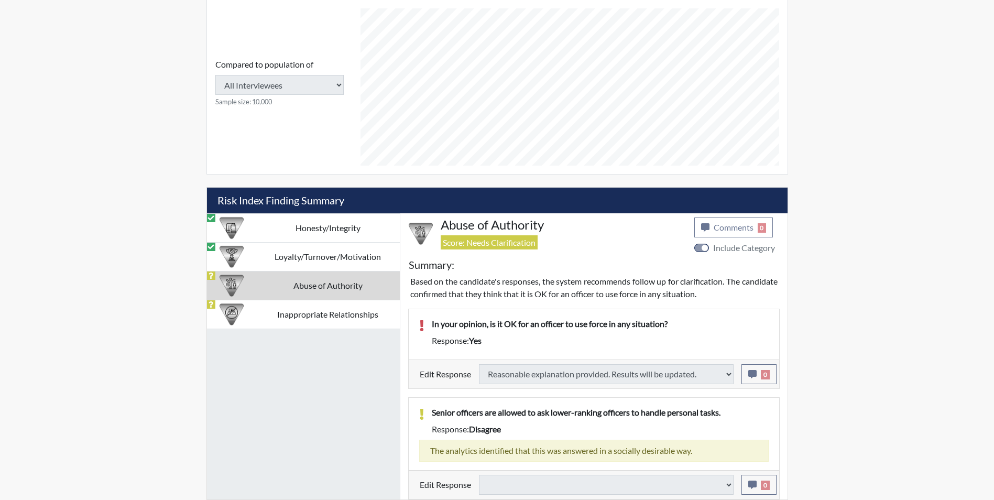
select select
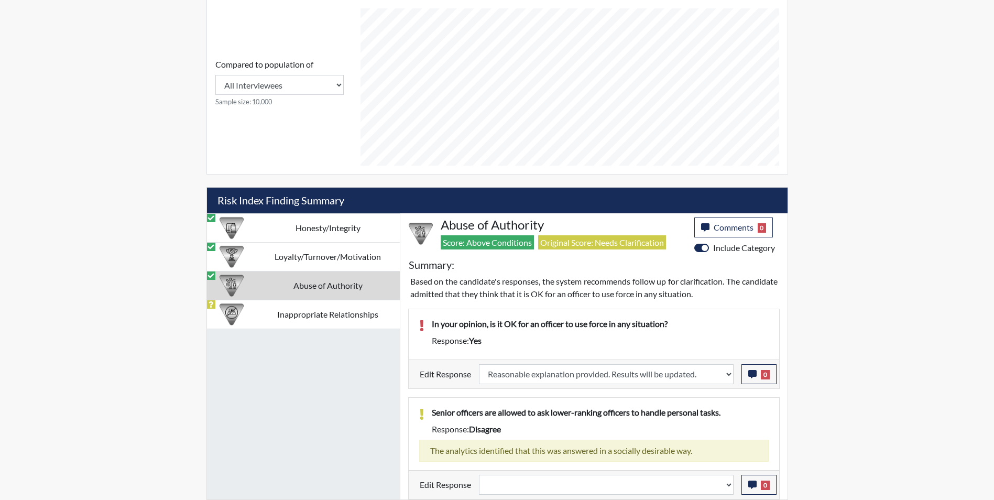
scroll to position [174, 435]
click at [749, 375] on icon "button" at bounding box center [752, 374] width 8 height 8
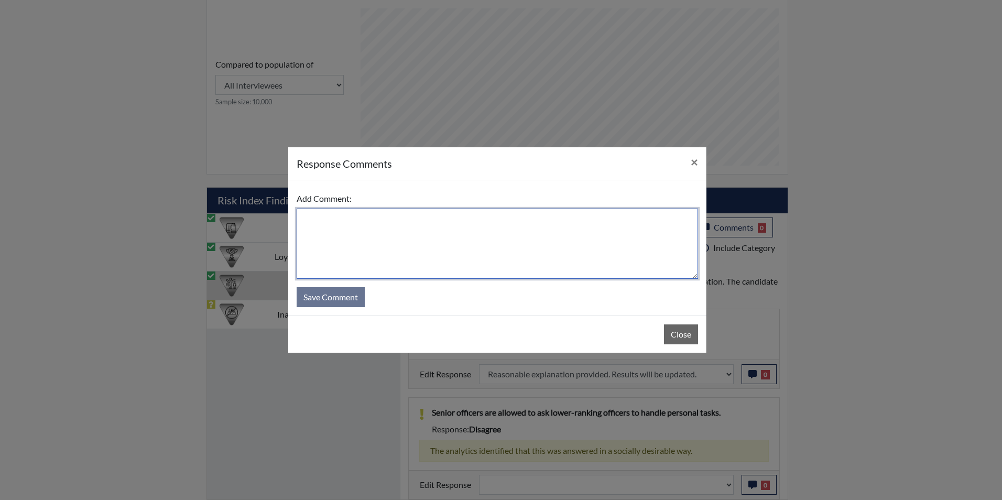
click at [456, 271] on textarea at bounding box center [497, 244] width 401 height 70
type textarea "Applicant answered no"
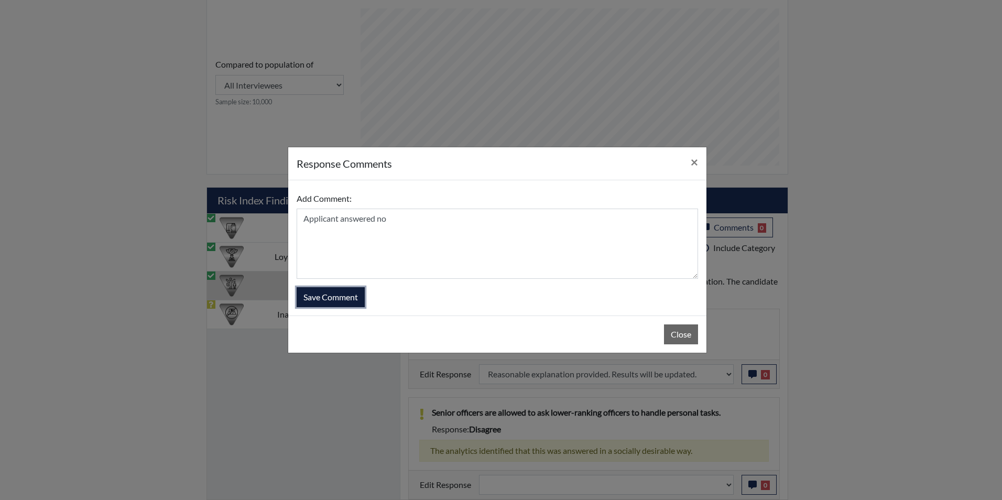
click at [315, 295] on button "Save Comment" at bounding box center [331, 297] width 68 height 20
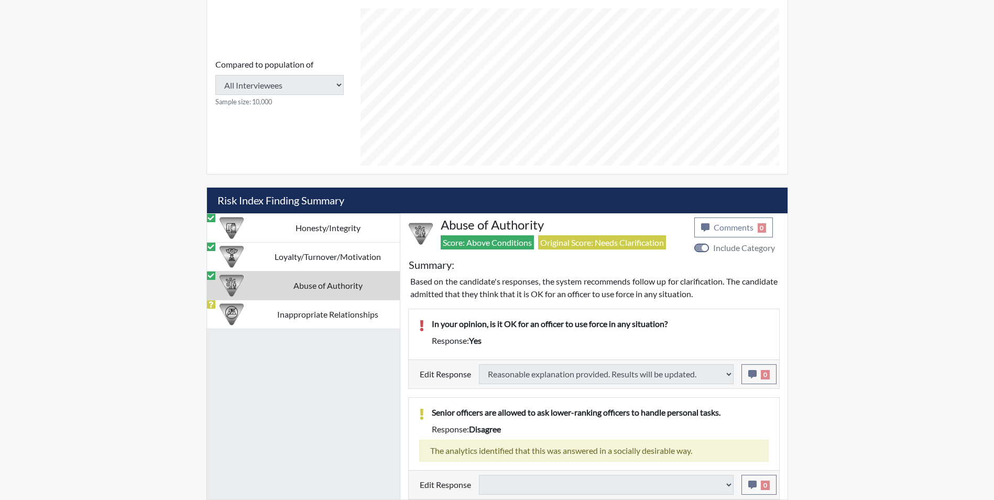
select select
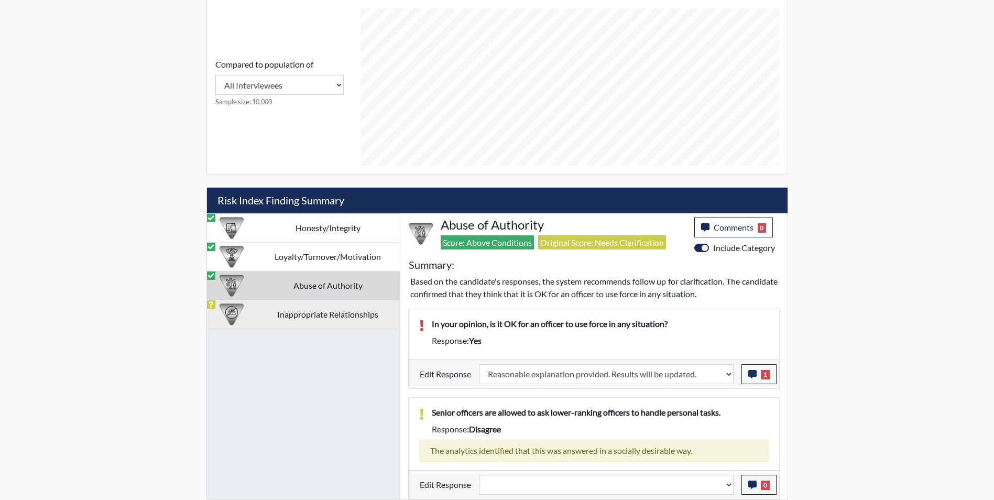
click at [261, 315] on td "Inappropriate Relationships" at bounding box center [328, 314] width 144 height 29
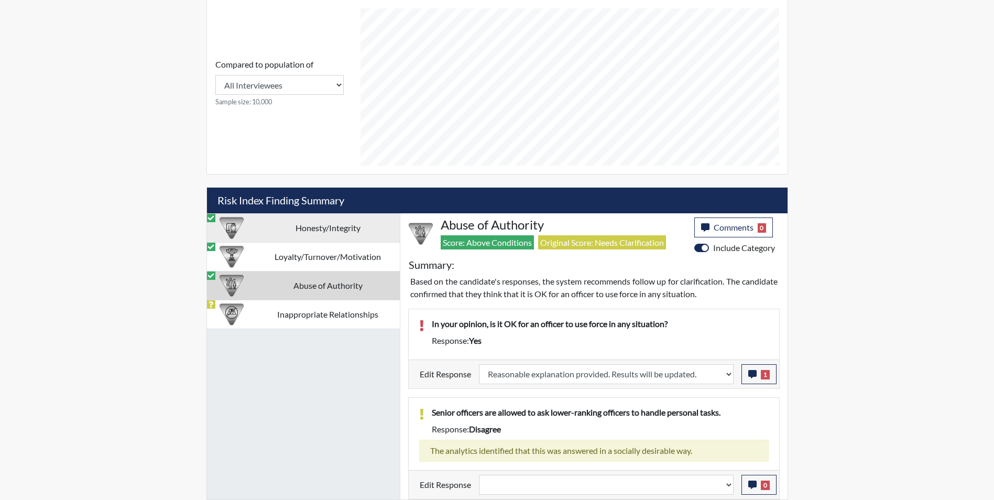
scroll to position [403, 0]
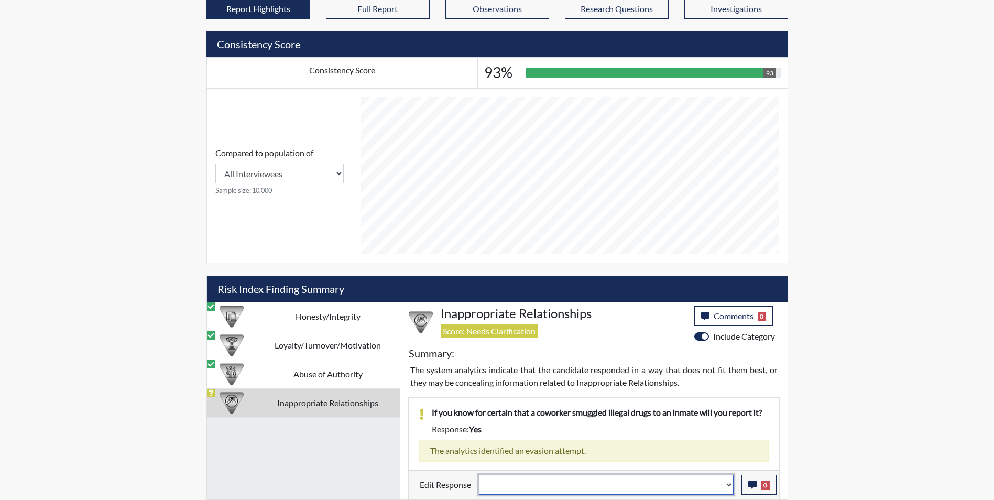
click at [565, 484] on select "Question is not relevant. Results will be updated. Reasonable explanation provi…" at bounding box center [606, 485] width 255 height 20
select select "reasonable-explanation-provided"
click at [479, 475] on select "Question is not relevant. Results will be updated. Reasonable explanation provi…" at bounding box center [606, 485] width 255 height 20
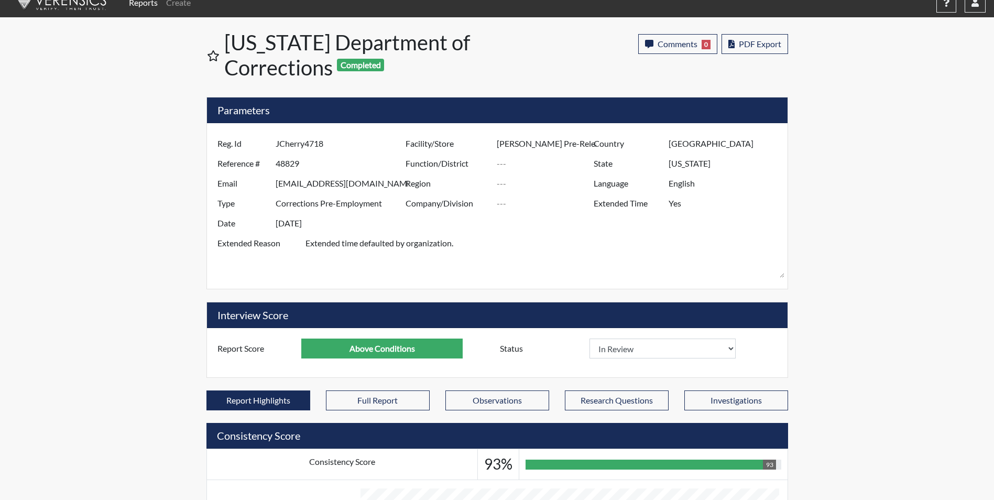
scroll to position [0, 0]
